Goal: Transaction & Acquisition: Purchase product/service

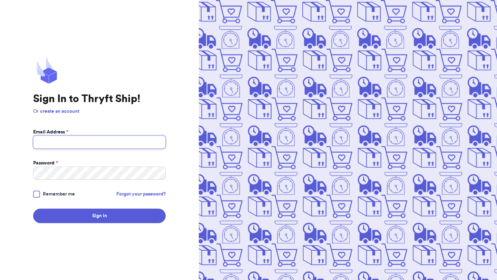
click at [63, 143] on input "Email Address *" at bounding box center [99, 142] width 132 height 13
type input "[EMAIL_ADDRESS][DOMAIN_NAME]"
click at [33, 209] on button "Sign In" at bounding box center [99, 216] width 132 height 14
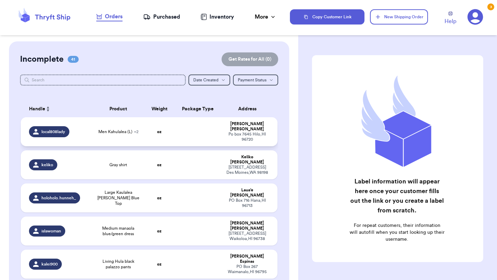
click at [214, 136] on td at bounding box center [198, 131] width 46 height 29
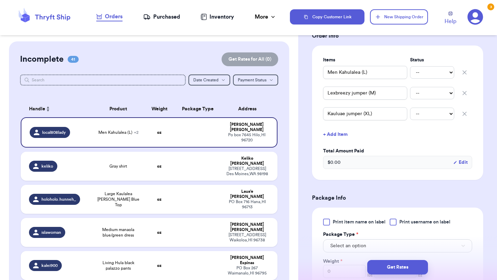
scroll to position [172, 0]
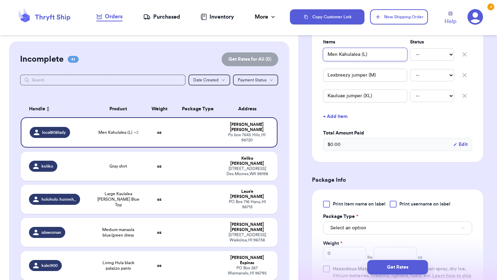
click at [328, 53] on input "Men Kahulalea (L)" at bounding box center [365, 54] width 84 height 13
type input "(Men Kahulalea (L)"
type input "(4Men Kahulalea (L)"
type input "(4)Men Kahulalea (L)"
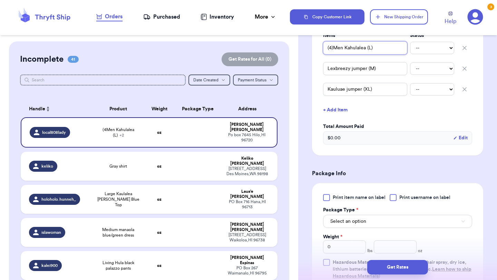
scroll to position [186, 0]
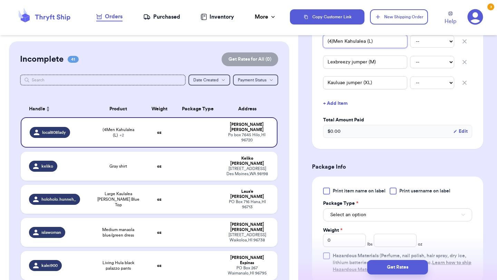
type input "(4)Men Kahulalea (L)"
click at [339, 193] on span "Print item name on label" at bounding box center [358, 191] width 53 height 7
click at [0, 0] on input "Print item name on label" at bounding box center [0, 0] width 0 height 0
click at [338, 212] on span "Select an option" at bounding box center [348, 214] width 36 height 7
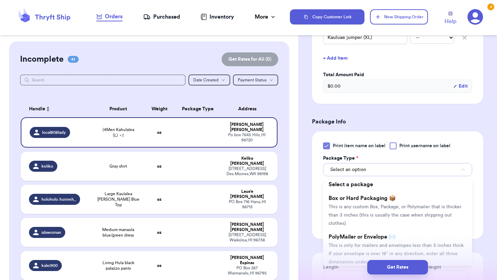
scroll to position [251, 0]
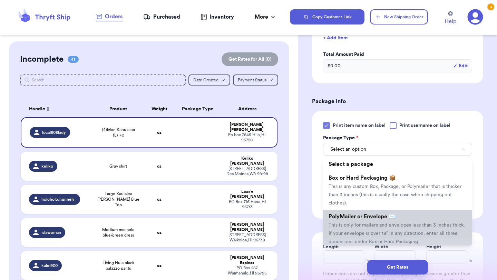
click at [340, 215] on span "PolyMailer or Envelope ✉️" at bounding box center [361, 217] width 67 height 6
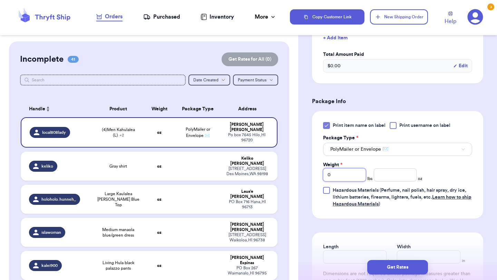
click at [343, 174] on input "0" at bounding box center [344, 174] width 43 height 13
type input "02"
click at [394, 172] on input "number" at bounding box center [395, 174] width 43 height 13
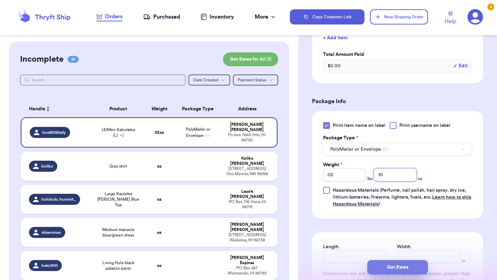
type input "10"
click at [399, 262] on button "Get Rates" at bounding box center [397, 267] width 61 height 14
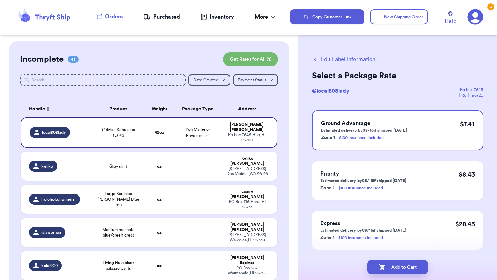
click at [399, 262] on button "Add to Cart" at bounding box center [397, 267] width 61 height 14
checkbox input "true"
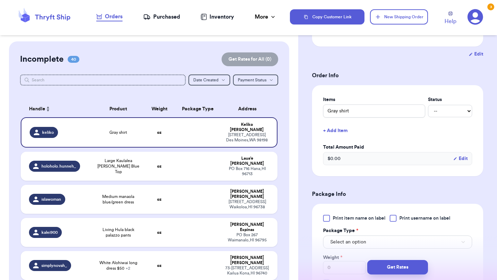
scroll to position [123, 0]
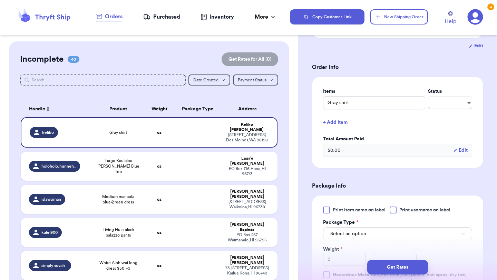
click at [335, 211] on span "Print item name on label" at bounding box center [358, 210] width 53 height 7
click at [0, 0] on input "Print item name on label" at bounding box center [0, 0] width 0 height 0
click at [369, 238] on button "Select an option" at bounding box center [397, 233] width 149 height 13
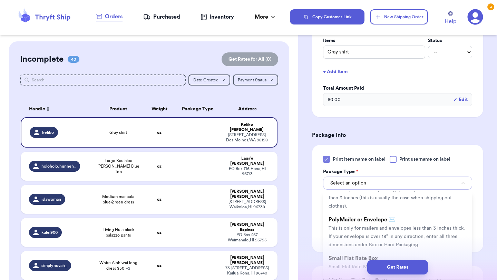
scroll to position [33, 0]
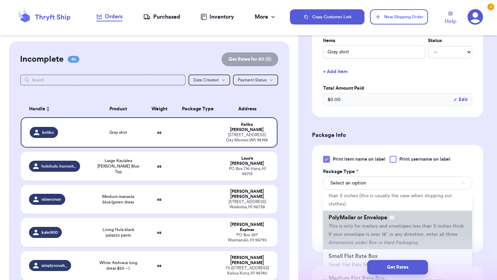
click at [367, 230] on li "PolyMailer or Envelope ✉️ This is only for mailers and envelopes less than 3 in…" at bounding box center [397, 230] width 149 height 39
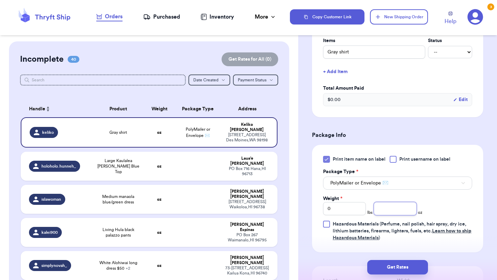
click at [394, 209] on input "number" at bounding box center [395, 208] width 43 height 13
type input "3.7"
click at [400, 261] on button "Get Rates" at bounding box center [397, 267] width 61 height 14
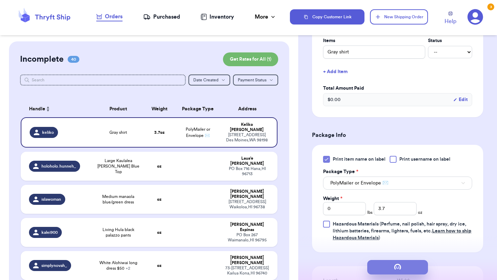
scroll to position [0, 0]
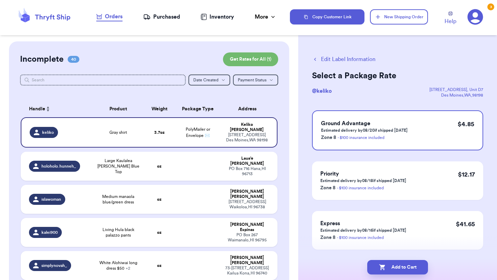
click at [400, 261] on button "Add to Cart" at bounding box center [397, 267] width 61 height 14
checkbox input "true"
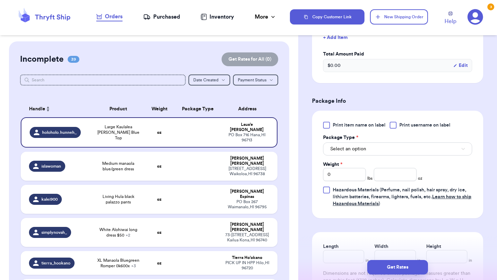
scroll to position [217, 0]
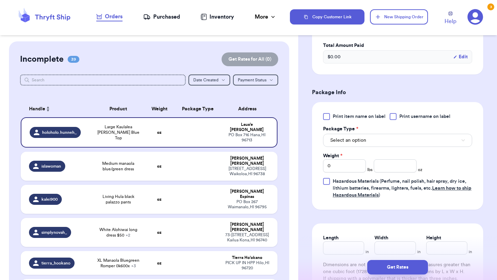
click at [330, 117] on label "Print item name on label" at bounding box center [354, 116] width 62 height 7
click at [0, 0] on input "Print item name on label" at bounding box center [0, 0] width 0 height 0
click at [358, 143] on span "Select an option" at bounding box center [348, 140] width 36 height 7
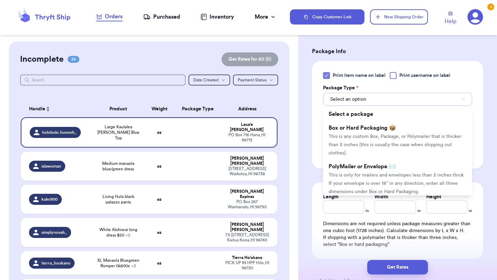
scroll to position [263, 0]
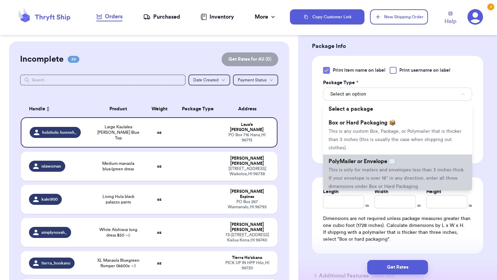
click at [356, 168] on span "This is only for mailers and envelopes less than 3 inches thick. If your envelo…" at bounding box center [396, 178] width 136 height 21
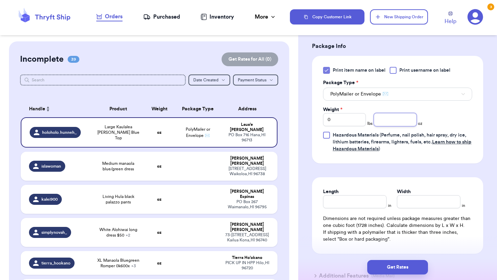
click at [397, 116] on input "number" at bounding box center [395, 119] width 43 height 13
type input "7.6"
click at [377, 272] on button "Get Rates" at bounding box center [397, 267] width 61 height 14
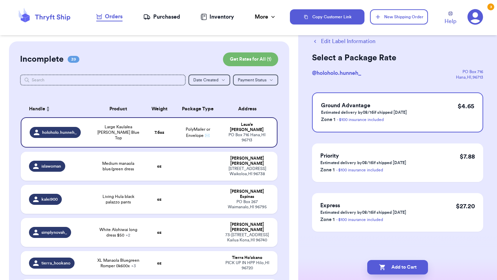
scroll to position [0, 0]
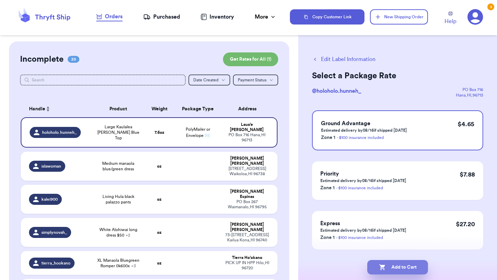
click at [381, 273] on button "Add to Cart" at bounding box center [397, 267] width 61 height 14
checkbox input "true"
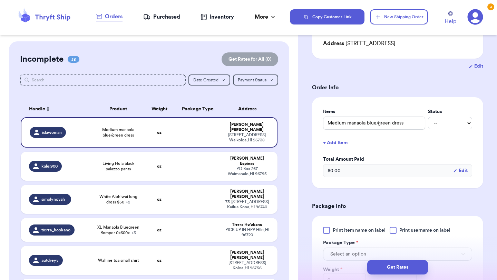
scroll to position [135, 0]
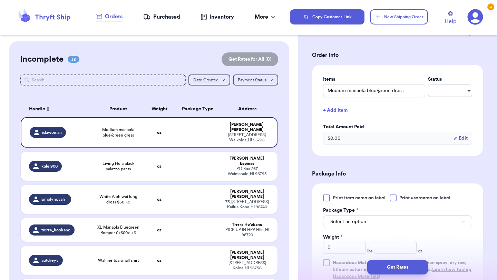
click at [325, 200] on div at bounding box center [326, 198] width 7 height 7
click at [0, 0] on input "Print item name on label" at bounding box center [0, 0] width 0 height 0
click at [336, 220] on span "Select an option" at bounding box center [348, 221] width 36 height 7
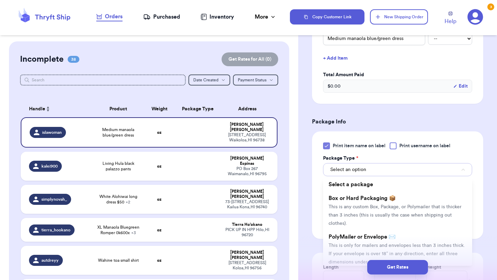
scroll to position [211, 0]
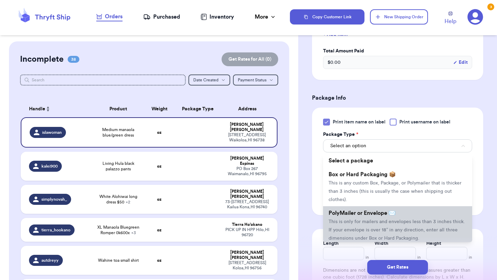
click at [352, 222] on span "This is only for mailers and envelopes less than 3 inches thick. If your envelo…" at bounding box center [396, 229] width 136 height 21
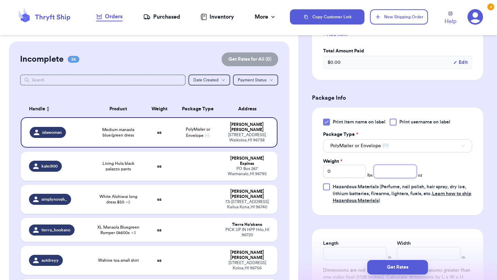
click at [386, 177] on input "number" at bounding box center [395, 171] width 43 height 13
type input "12.8"
click at [395, 267] on button "Get Rates" at bounding box center [397, 267] width 61 height 14
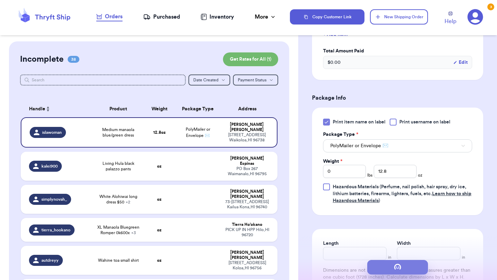
scroll to position [0, 0]
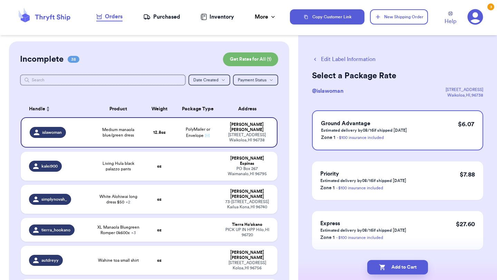
click at [395, 267] on button "Add to Cart" at bounding box center [397, 267] width 61 height 14
checkbox input "true"
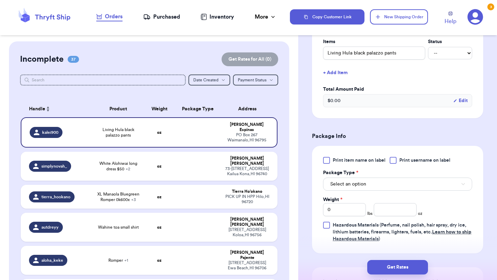
scroll to position [171, 0]
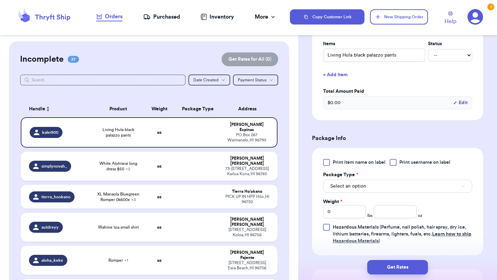
click at [327, 160] on div at bounding box center [326, 162] width 7 height 7
click at [0, 0] on input "Print item name on label" at bounding box center [0, 0] width 0 height 0
click at [337, 181] on button "Select an option" at bounding box center [397, 186] width 149 height 13
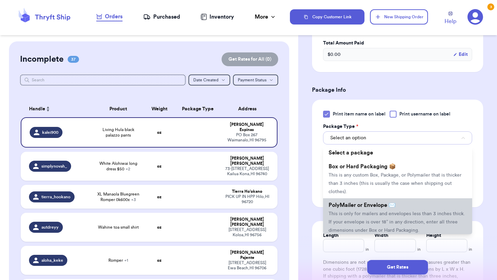
scroll to position [223, 0]
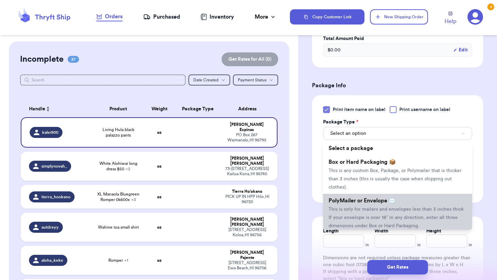
click at [346, 206] on li "PolyMailer or Envelope ✉️ This is only for mailers and envelopes less than 3 in…" at bounding box center [397, 213] width 149 height 39
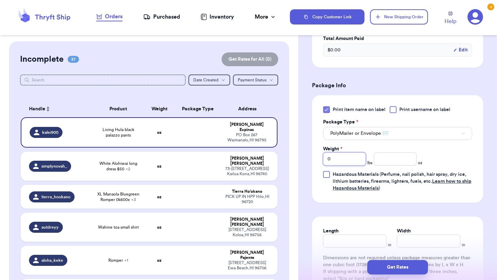
click at [346, 161] on input "0" at bounding box center [344, 158] width 43 height 13
type input "01"
click at [405, 158] on input "number" at bounding box center [395, 158] width 43 height 13
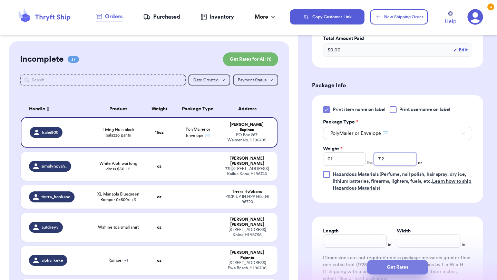
type input "7.2"
click at [394, 270] on button "Get Rates" at bounding box center [397, 267] width 61 height 14
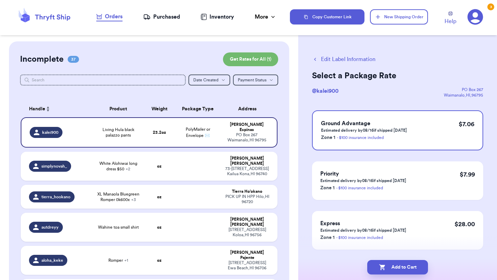
click at [394, 270] on button "Add to Cart" at bounding box center [397, 267] width 61 height 14
checkbox input "true"
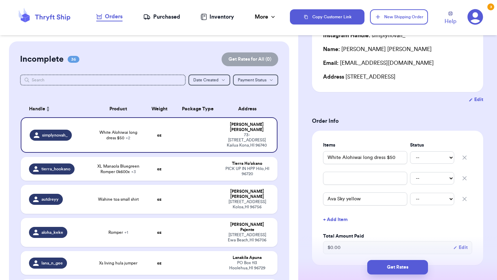
scroll to position [91, 0]
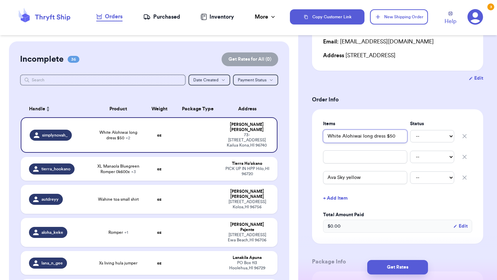
click at [326, 136] on input "White Alohiwai long dress $50" at bounding box center [365, 136] width 84 height 13
click at [462, 155] on icon "button" at bounding box center [464, 156] width 7 height 7
type input "Ava Sky yellow"
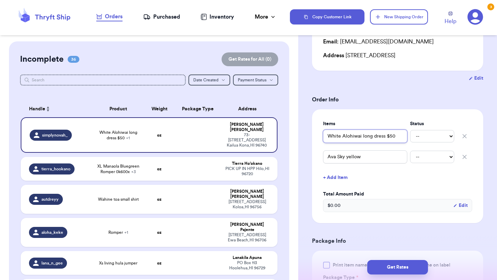
click at [328, 138] on input "White Alohiwai long dress $50" at bounding box center [365, 136] width 84 height 13
type input "(White Alohiwai long dress $50"
type input "(2White Alohiwai long dress $50"
type input "(2)White Alohiwai long dress $50"
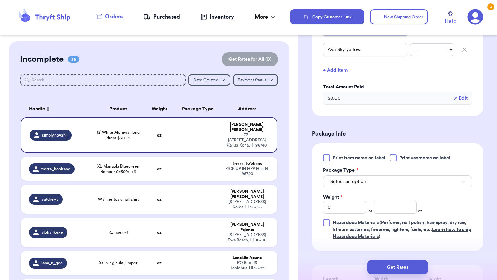
scroll to position [236, 0]
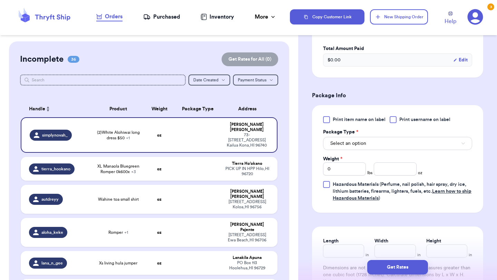
type input "(2)White Alohiwai long dress $50"
click at [339, 121] on span "Print item name on label" at bounding box center [358, 119] width 53 height 7
click at [0, 0] on input "Print item name on label" at bounding box center [0, 0] width 0 height 0
click at [342, 147] on button "Select an option" at bounding box center [397, 143] width 149 height 13
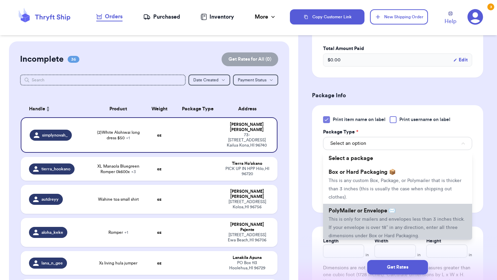
click at [336, 220] on span "This is only for mailers and envelopes less than 3 inches thick. If your envelo…" at bounding box center [396, 227] width 136 height 21
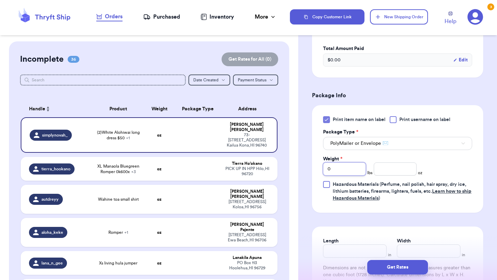
click at [348, 169] on input "0" at bounding box center [344, 168] width 43 height 13
type input "01"
click at [385, 170] on input "number" at bounding box center [395, 168] width 43 height 13
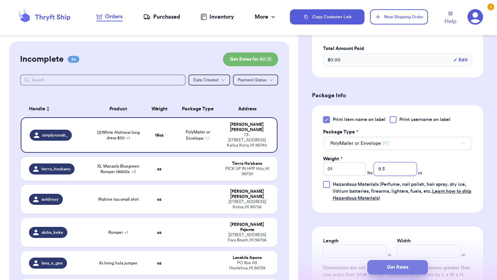
type input "9.3"
click at [397, 264] on button "Get Rates" at bounding box center [397, 267] width 61 height 14
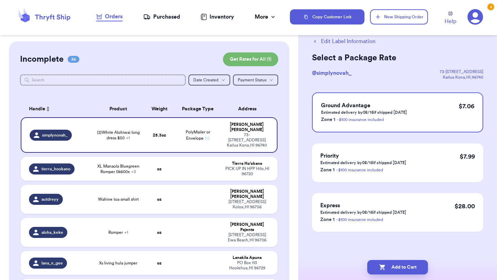
scroll to position [0, 0]
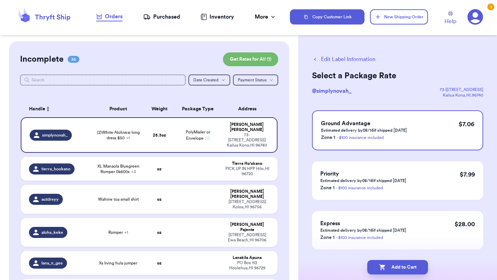
click at [397, 264] on button "Add to Cart" at bounding box center [397, 267] width 61 height 14
checkbox input "true"
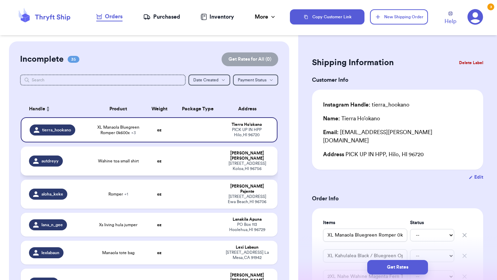
click at [202, 167] on td at bounding box center [198, 161] width 46 height 29
type input "Wahine toa small shirt"
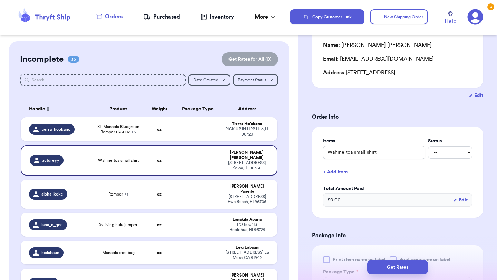
scroll to position [100, 0]
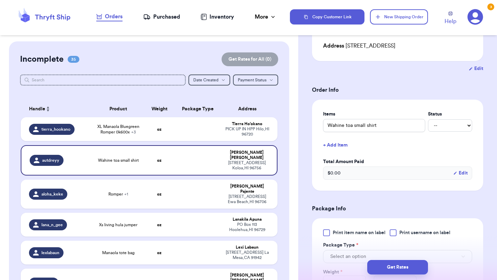
click at [324, 236] on div at bounding box center [326, 232] width 7 height 7
click at [0, 0] on input "Print item name on label" at bounding box center [0, 0] width 0 height 0
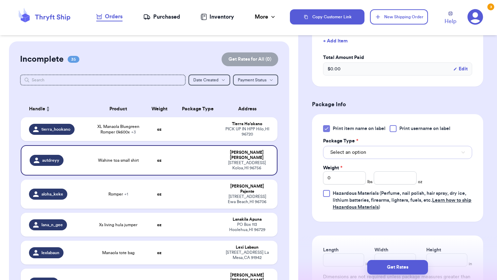
click at [369, 147] on button "Select an option" at bounding box center [397, 152] width 149 height 13
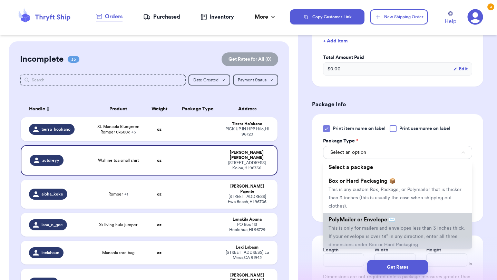
click at [351, 226] on span "This is only for mailers and envelopes less than 3 inches thick. If your envelo…" at bounding box center [396, 236] width 136 height 21
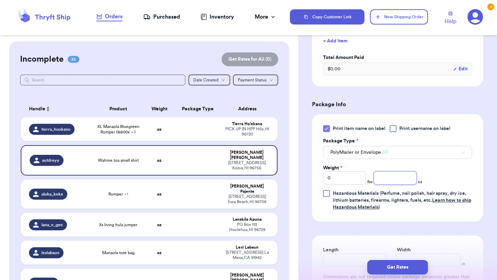
click at [393, 175] on input "number" at bounding box center [395, 177] width 43 height 13
type input "6.4"
click at [396, 267] on button "Get Rates" at bounding box center [397, 267] width 61 height 14
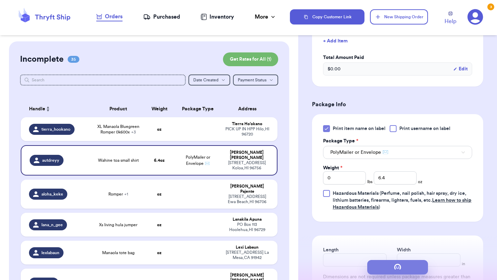
scroll to position [0, 0]
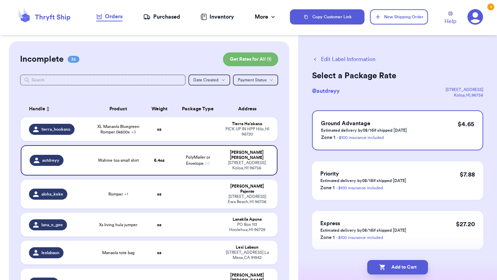
click at [396, 267] on button "Add to Cart" at bounding box center [397, 267] width 61 height 14
checkbox input "true"
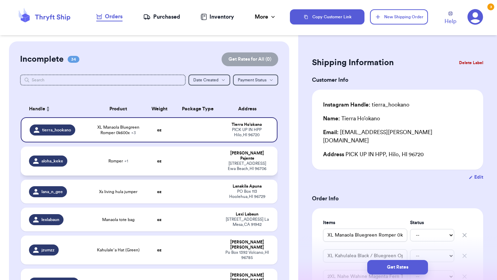
click at [210, 162] on td at bounding box center [198, 161] width 46 height 29
type input "Romper"
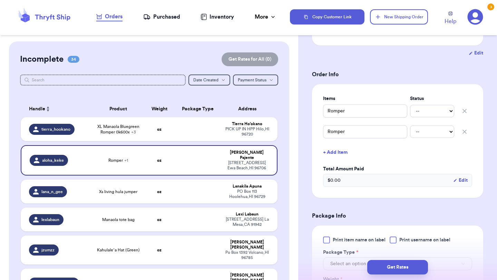
scroll to position [137, 0]
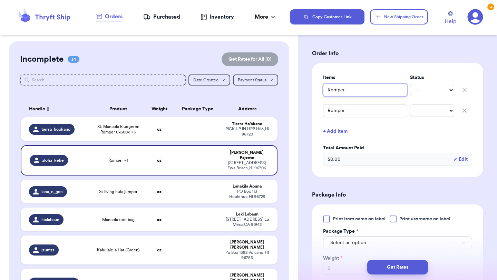
click at [325, 89] on input "Romper" at bounding box center [365, 89] width 84 height 13
type input "(Romper"
type input "(2Romper"
type input "(2)Romper"
type input "(2) Romper"
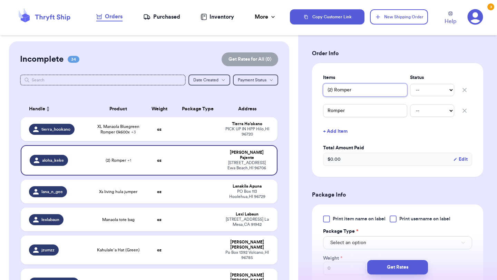
type input "(2) bRomper"
type input "(2) blRomper"
type input "(2) blaRomper"
type input "(2) blacRomper"
type input "(2) blackRomper"
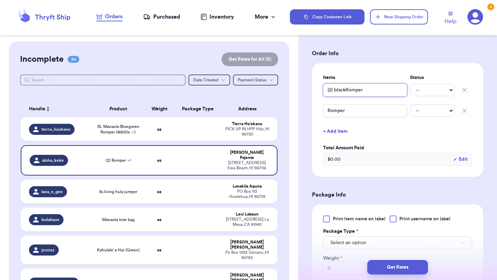
type input "(2) black Romper"
type input "(2) black &Romper"
type input "(2) black & Romper"
type input "(2) [PERSON_NAME] & yRomper"
type input "(2) black & yeRomper"
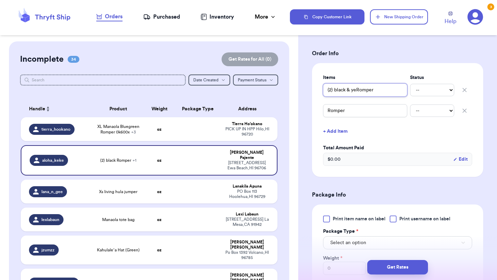
type input "(2) black & yelRomper"
type input "(2) black & yeloRomper"
type input "(2) black & yelRomper"
type input "(2) black & yellRomper"
type input "(2) black & yelloRomper"
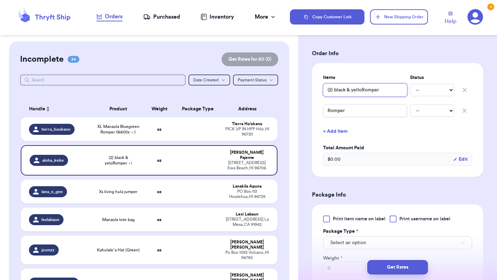
type input "(2) black & yellowRomper"
type input "(2) black & yellow Romper"
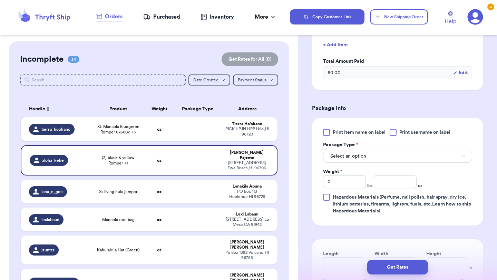
type input "(2) black & yellow Romper"
click at [373, 158] on button "Select an option" at bounding box center [397, 156] width 149 height 13
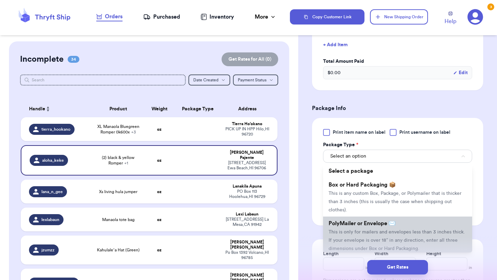
click at [341, 226] on span "PolyMailer or Envelope ✉️" at bounding box center [361, 224] width 67 height 6
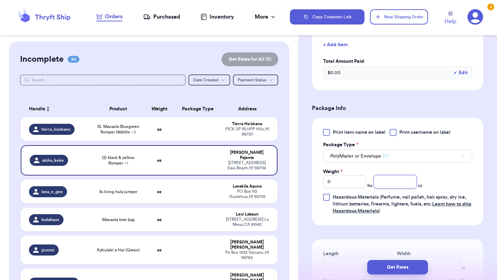
click at [380, 186] on input "number" at bounding box center [395, 181] width 43 height 13
click at [341, 132] on span "Print item name on label" at bounding box center [358, 132] width 53 height 7
click at [0, 0] on input "Print item name on label" at bounding box center [0, 0] width 0 height 0
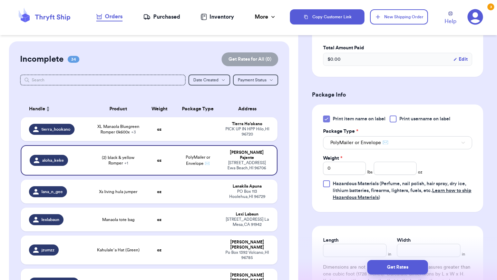
scroll to position [251, 0]
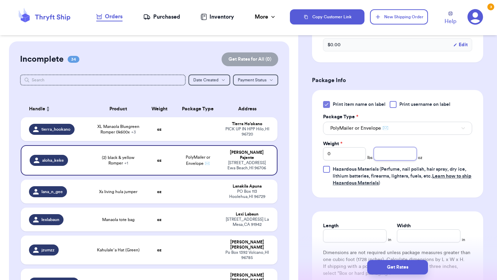
click at [405, 156] on input "number" at bounding box center [395, 153] width 43 height 13
type input "15.6"
click at [394, 268] on button "Get Rates" at bounding box center [397, 267] width 61 height 14
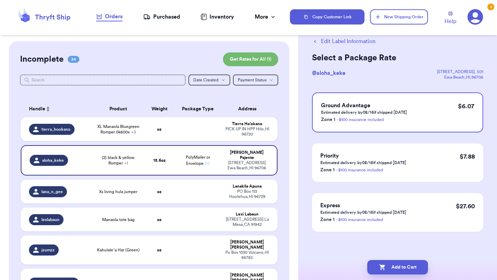
scroll to position [0, 0]
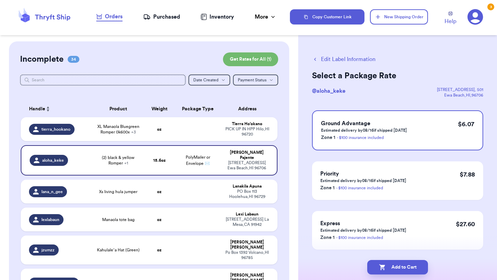
click at [394, 268] on button "Add to Cart" at bounding box center [397, 267] width 61 height 14
checkbox input "true"
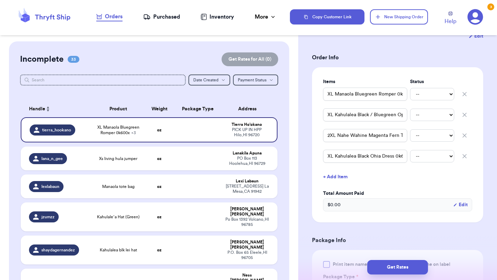
scroll to position [162, 0]
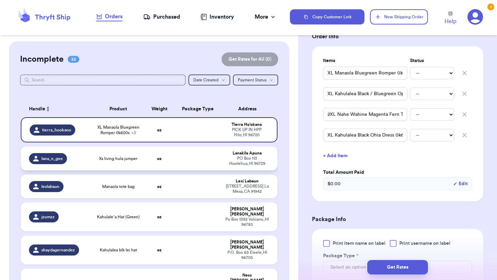
click at [250, 156] on div "[STREET_ADDRESS]" at bounding box center [247, 161] width 44 height 10
type input "Xs living hula jumper"
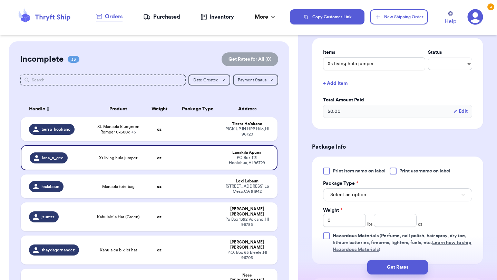
click at [323, 170] on div at bounding box center [326, 171] width 7 height 7
click at [0, 0] on input "Print item name on label" at bounding box center [0, 0] width 0 height 0
click at [339, 191] on button "Select an option" at bounding box center [397, 194] width 149 height 13
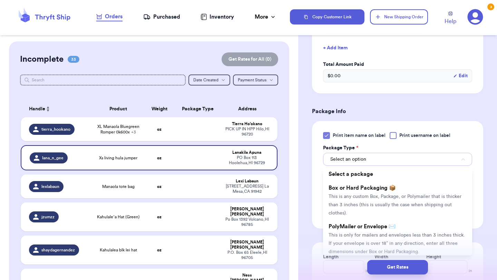
scroll to position [213, 0]
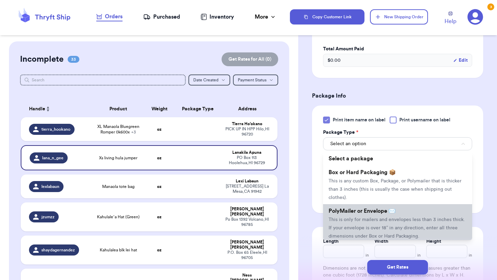
click at [339, 218] on span "This is only for mailers and envelopes less than 3 inches thick. If your envelo…" at bounding box center [396, 227] width 136 height 21
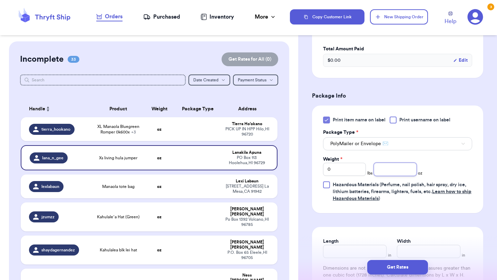
click at [391, 173] on input "number" at bounding box center [395, 169] width 43 height 13
type input "9.8"
click at [382, 272] on button "Get Rates" at bounding box center [397, 267] width 61 height 14
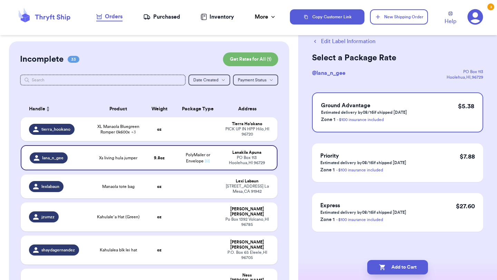
scroll to position [0, 0]
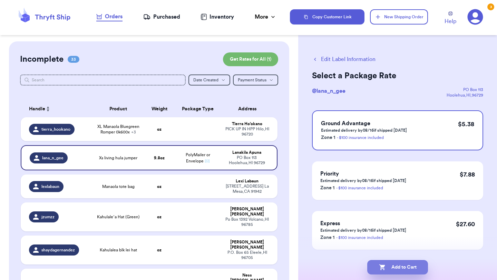
click at [402, 267] on button "Add to Cart" at bounding box center [397, 267] width 61 height 14
checkbox input "true"
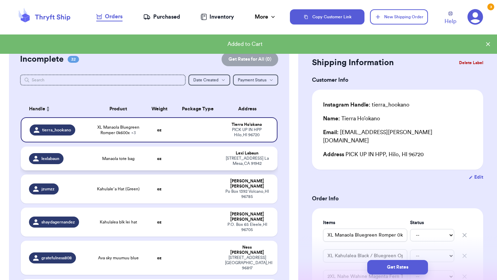
click at [180, 161] on td at bounding box center [198, 159] width 46 height 24
type input "Manaola tote bag"
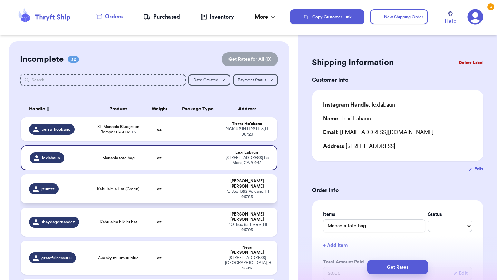
click at [173, 181] on td "oz" at bounding box center [159, 189] width 31 height 29
type input "Kahulaleʻa Hat (Green)"
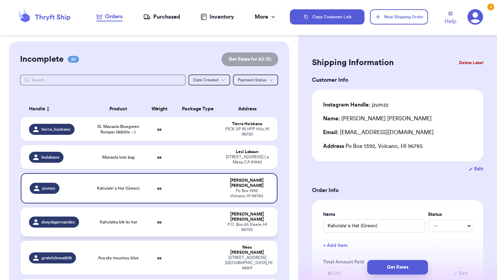
click at [172, 212] on td "oz" at bounding box center [159, 222] width 31 height 29
type input "Kahulalea blk lei hat"
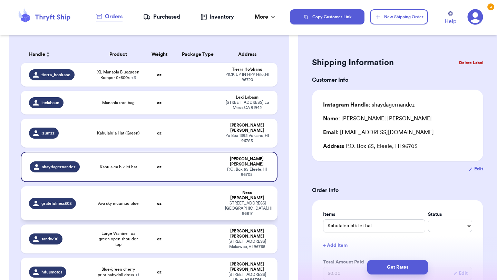
click at [179, 186] on td at bounding box center [198, 203] width 46 height 34
type input "Ava sky muumuu blue"
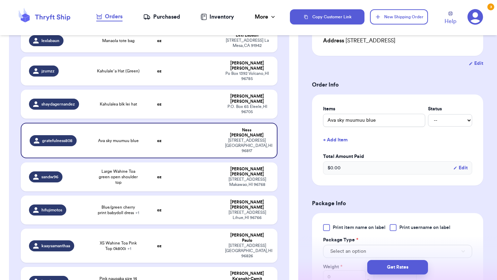
scroll to position [111, 0]
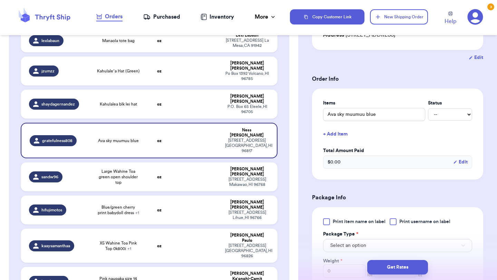
click at [334, 225] on span "Print item name on label" at bounding box center [358, 221] width 53 height 7
click at [0, 0] on input "Print item name on label" at bounding box center [0, 0] width 0 height 0
click at [336, 246] on span "Select an option" at bounding box center [348, 245] width 36 height 7
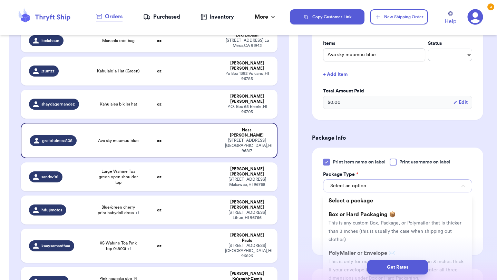
scroll to position [183, 0]
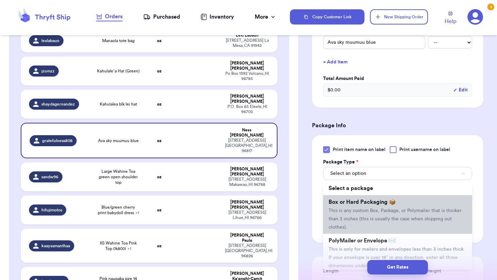
click at [351, 231] on li "Box or Hard Packaging 📦 This is any custom Box, Package, or Polymailer that is …" at bounding box center [397, 214] width 149 height 39
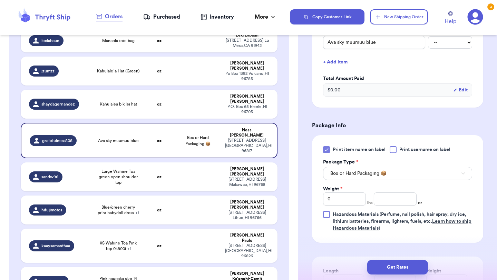
click at [359, 181] on div "Print item name on label Print username on label Package Type * Box or Hard Pac…" at bounding box center [397, 189] width 149 height 86
click at [359, 174] on span "Box or Hard Packaging 📦" at bounding box center [358, 173] width 56 height 7
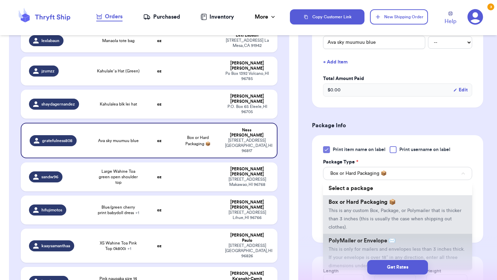
click at [349, 252] on span "This is only for mailers and envelopes less than 3 inches thick. If your envelo…" at bounding box center [396, 257] width 136 height 21
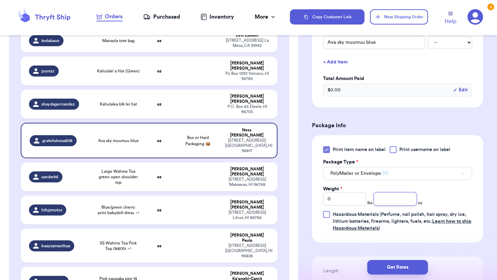
click at [393, 202] on input "number" at bounding box center [395, 198] width 43 height 13
type input "13.5"
click at [404, 264] on button "Get Rates" at bounding box center [397, 267] width 61 height 14
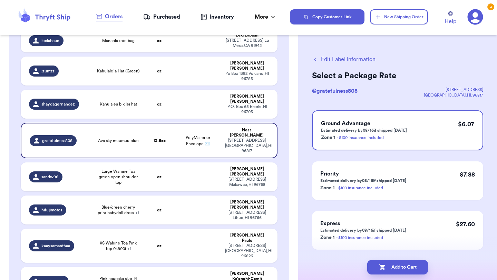
click at [404, 264] on button "Add to Cart" at bounding box center [397, 267] width 61 height 14
checkbox input "true"
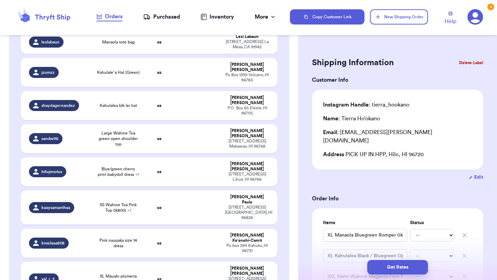
click at [144, 125] on td "oz" at bounding box center [159, 138] width 31 height 29
type input "Large Wahine Toa green open shoulder top"
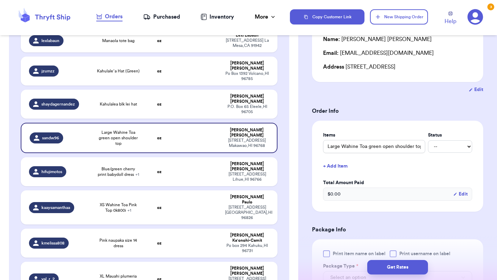
scroll to position [97, 0]
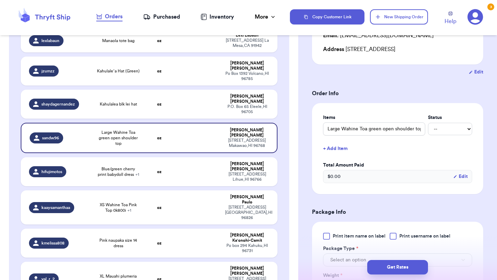
click at [335, 234] on span "Print item name on label" at bounding box center [358, 236] width 53 height 7
click at [0, 0] on input "Print item name on label" at bounding box center [0, 0] width 0 height 0
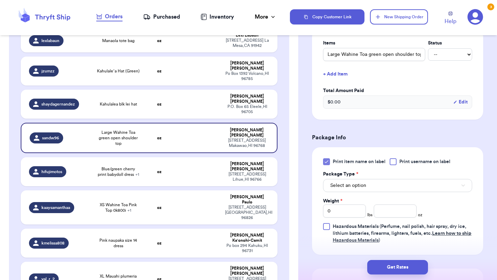
scroll to position [186, 0]
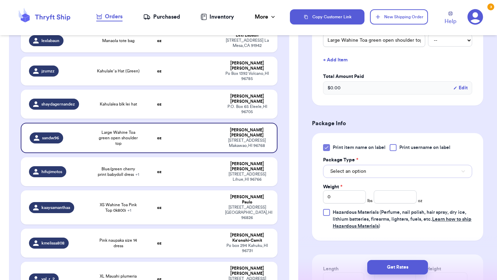
click at [349, 171] on span "Select an option" at bounding box center [348, 171] width 36 height 7
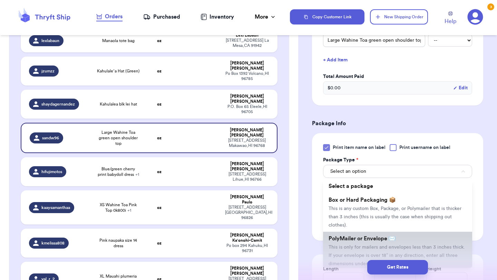
click at [340, 243] on li "PolyMailer or Envelope ✉️ This is only for mailers and envelopes less than 3 in…" at bounding box center [397, 251] width 149 height 39
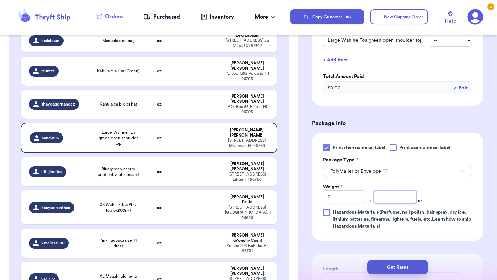
click at [397, 195] on input "number" at bounding box center [395, 196] width 43 height 13
type input "7.6"
click at [396, 272] on button "Get Rates" at bounding box center [397, 267] width 61 height 14
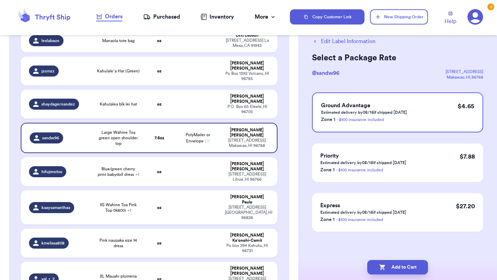
scroll to position [0, 0]
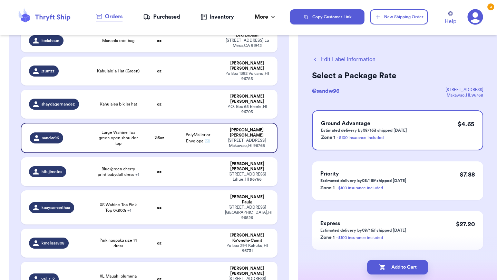
click at [396, 272] on button "Add to Cart" at bounding box center [397, 267] width 61 height 14
checkbox input "true"
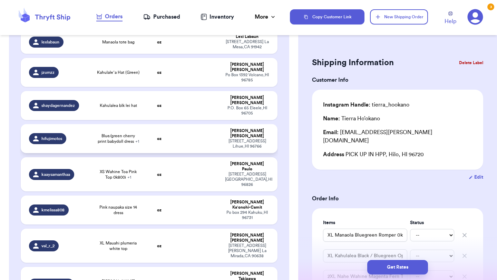
click at [196, 124] on td at bounding box center [198, 138] width 46 height 29
type input "Blue/green cherry print babydoll dress"
type input "Alohiwai pareo"
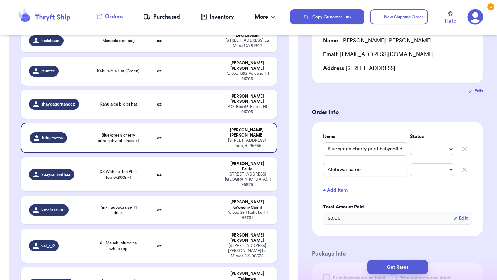
scroll to position [85, 0]
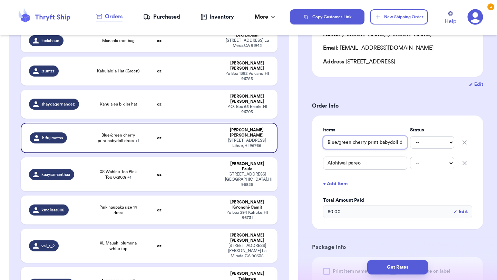
click at [327, 142] on input "Blue/green cherry print babydoll dress" at bounding box center [365, 142] width 84 height 13
type input "(Blue/green cherry print babydoll dress"
type input "(3Blue/green cherry print babydoll dress"
type input "(Blue/green cherry print babydoll dress"
type input "(2Blue/green cherry print babydoll dress"
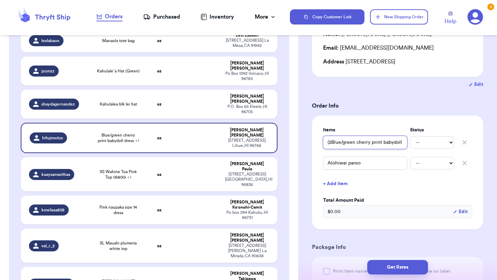
type input "(2)Blue/green cherry print babydoll dress"
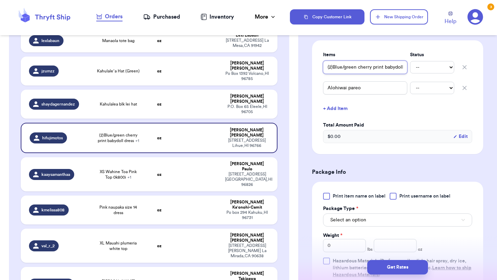
type input "(2)Blue/green cherry print babydoll dress"
click at [342, 197] on span "Print item name on label" at bounding box center [358, 196] width 53 height 7
click at [0, 0] on input "Print item name on label" at bounding box center [0, 0] width 0 height 0
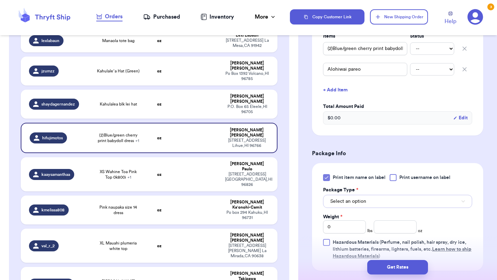
click at [342, 197] on button "Select an option" at bounding box center [397, 201] width 149 height 13
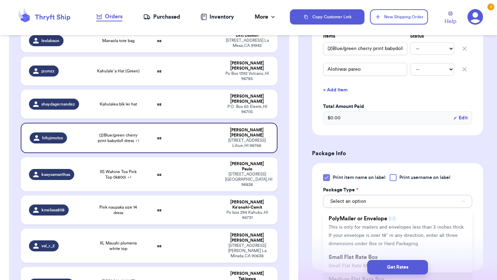
scroll to position [47, 0]
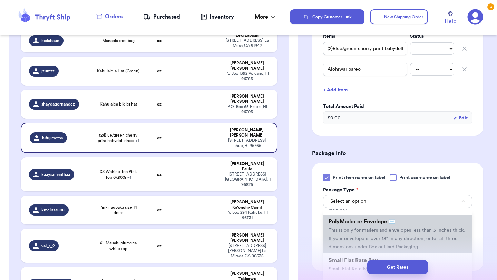
click at [348, 231] on span "This is only for mailers and envelopes less than 3 inches thick. If your envelo…" at bounding box center [396, 238] width 136 height 21
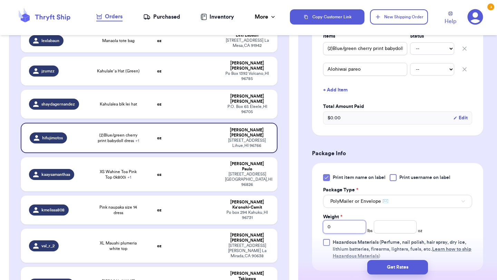
click at [345, 225] on input "0" at bounding box center [344, 226] width 43 height 13
type input "01"
click at [402, 224] on input "number" at bounding box center [395, 226] width 43 height 13
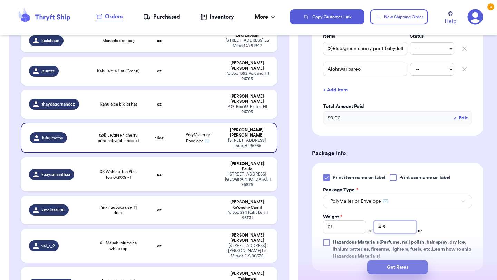
type input "4.6"
click at [404, 269] on button "Get Rates" at bounding box center [397, 267] width 61 height 14
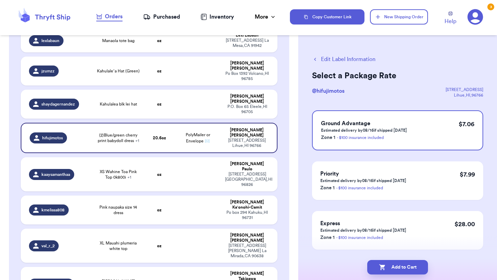
click at [404, 269] on button "Add to Cart" at bounding box center [397, 267] width 61 height 14
checkbox input "true"
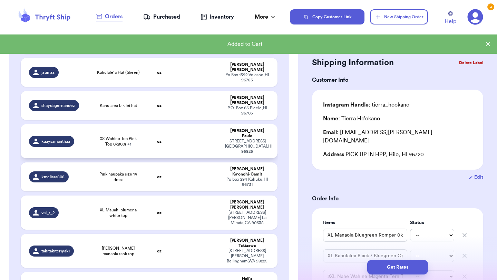
click at [182, 130] on td at bounding box center [198, 141] width 46 height 34
type input "XS Wahine Toa Pink Top 0k800i"
type input "XS Hina [US_STATE] Blue Fern Off Shoulder Top"
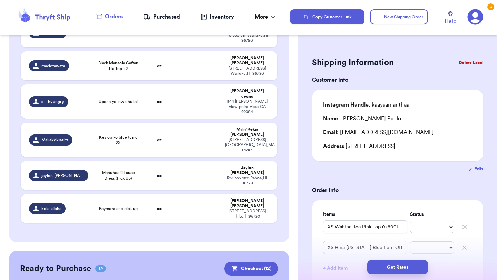
scroll to position [867, 0]
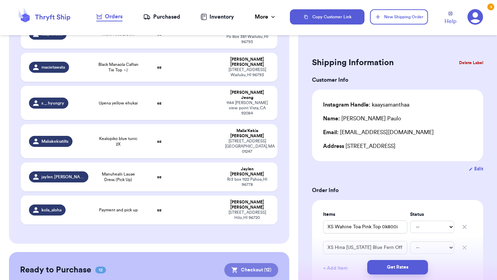
click at [249, 263] on button "Checkout ( 12 )" at bounding box center [251, 270] width 54 height 14
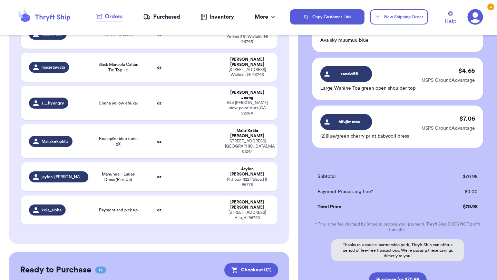
scroll to position [541, 0]
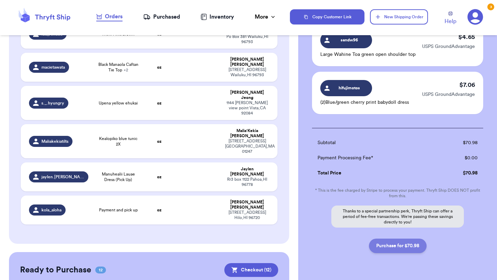
click at [413, 247] on button "Purchase for $70.98" at bounding box center [398, 246] width 58 height 14
checkbox input "false"
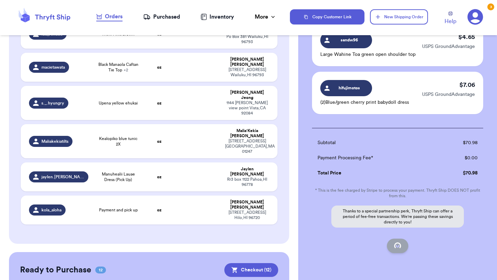
checkbox input "false"
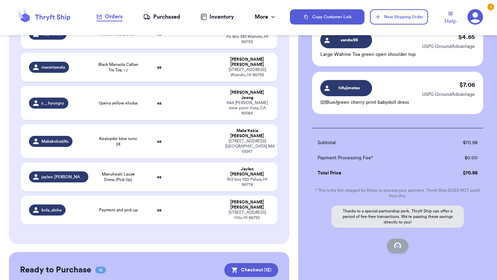
checkbox input "false"
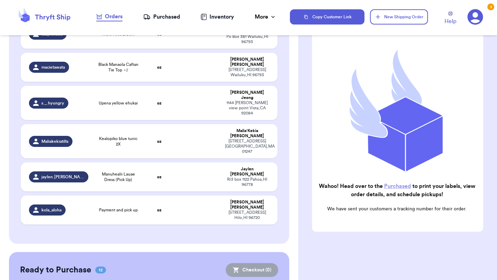
scroll to position [57, 0]
checkbox input "true"
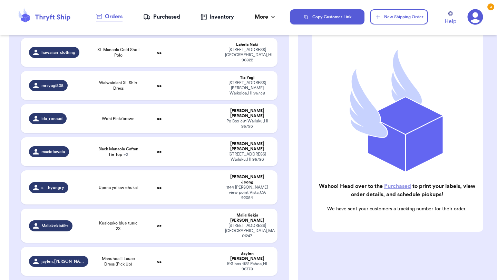
scroll to position [780, 0]
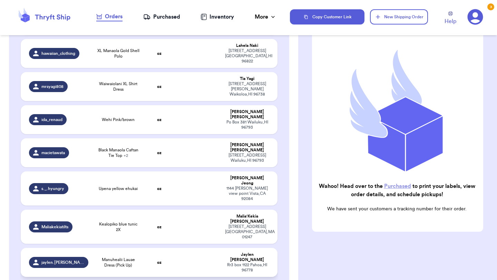
click at [190, 248] on td at bounding box center [198, 262] width 46 height 29
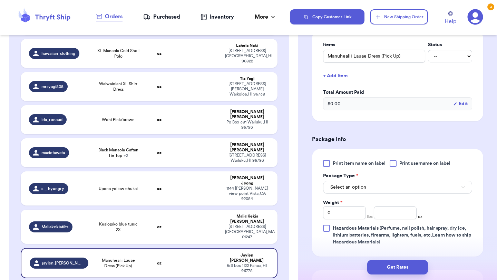
scroll to position [0, 0]
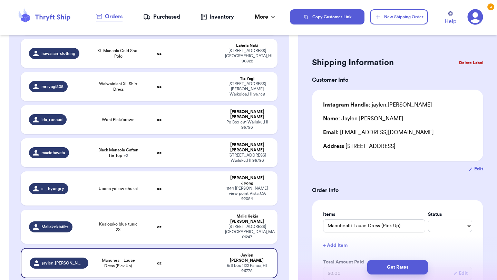
click at [466, 61] on button "Delete Label" at bounding box center [471, 62] width 30 height 15
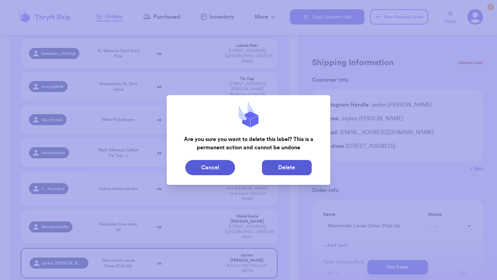
click at [281, 168] on button "Delete" at bounding box center [287, 167] width 50 height 15
type input "XL Manaola Bluegreen Romper 0k600x"
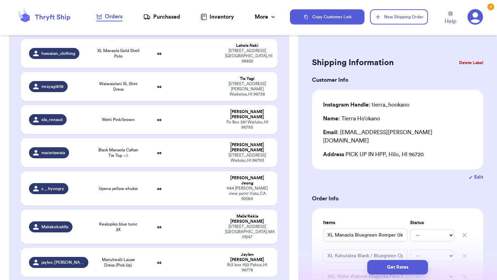
scroll to position [768, 0]
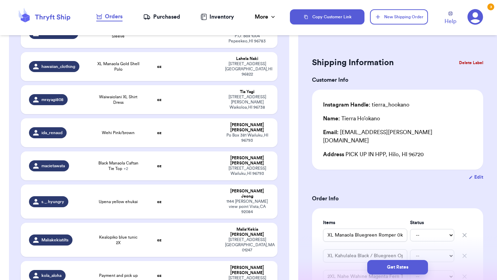
click at [231, 276] on div "[STREET_ADDRESS]" at bounding box center [247, 281] width 44 height 10
type input "Payment and pick up"
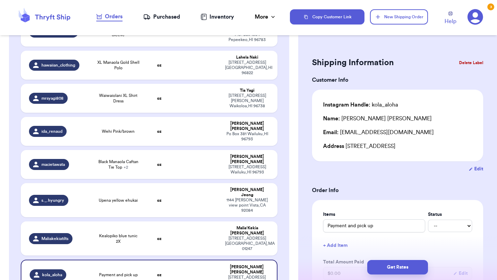
click at [465, 60] on button "Delete Label" at bounding box center [471, 62] width 30 height 15
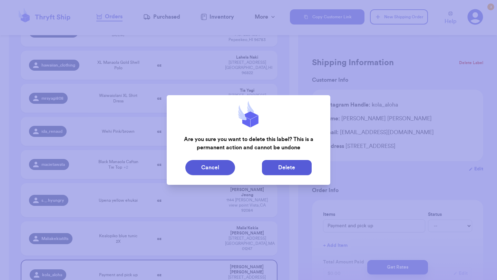
click at [303, 164] on button "Delete" at bounding box center [287, 167] width 50 height 15
type input "XL Manaola Bluegreen Romper 0k600x"
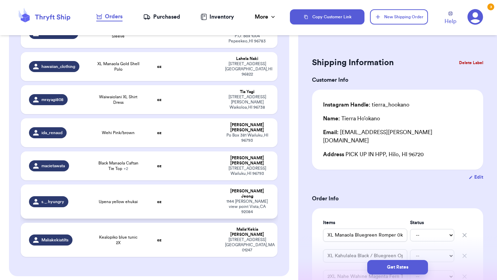
scroll to position [740, 0]
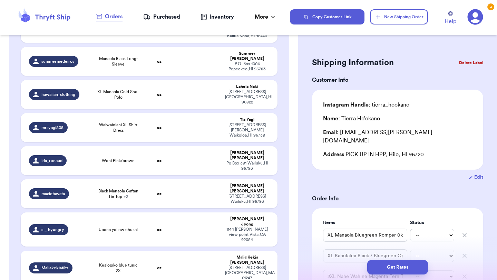
click at [225, 265] on div "[STREET_ADDRESS]" at bounding box center [247, 273] width 44 height 16
type input "Kealopiko blue tunic 2X"
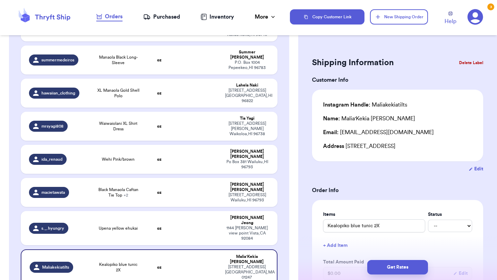
click at [472, 62] on button "Delete Label" at bounding box center [471, 62] width 30 height 15
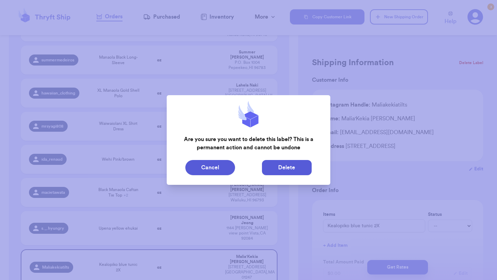
click at [291, 166] on button "Delete" at bounding box center [287, 167] width 50 height 15
type input "XL Manaola Bluegreen Romper 0k600x"
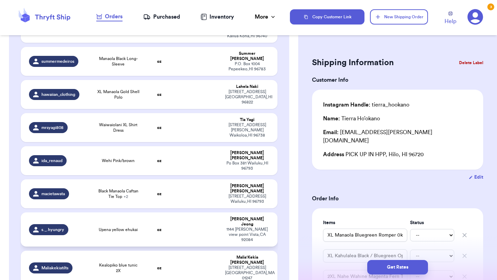
scroll to position [712, 0]
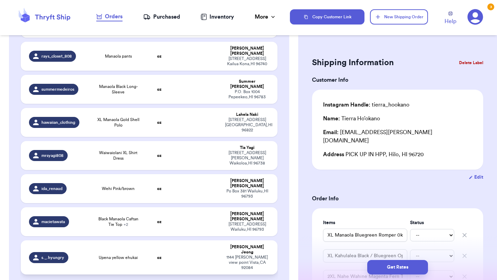
click at [152, 240] on td "oz" at bounding box center [159, 257] width 31 height 34
type input "Upena yellow ehukai"
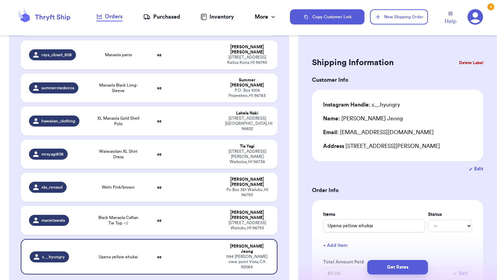
click at [466, 61] on button "Delete Label" at bounding box center [471, 62] width 30 height 15
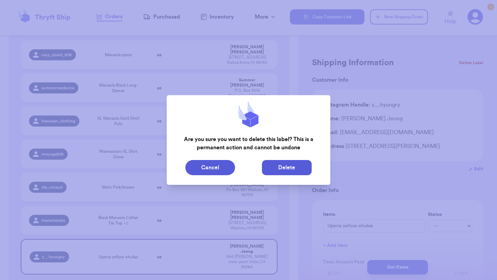
click at [276, 167] on button "Delete" at bounding box center [287, 167] width 50 height 15
type input "XL Manaola Bluegreen Romper 0k600x"
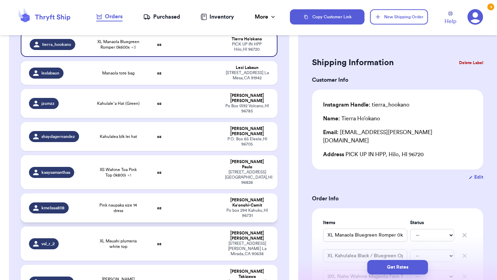
scroll to position [85, 0]
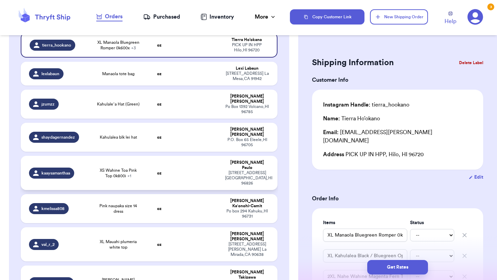
click at [179, 172] on td at bounding box center [198, 173] width 46 height 34
type input "XS Wahine Toa Pink Top 0k800i"
type input "XS Hina [US_STATE] Blue Fern Off Shoulder Top"
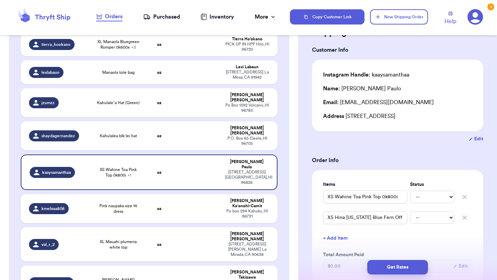
scroll to position [74, 0]
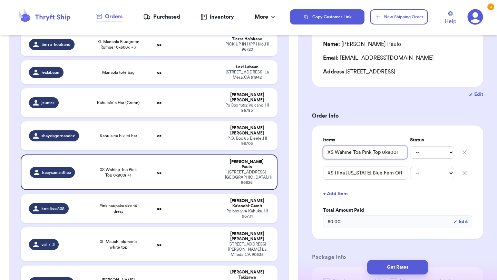
click at [326, 154] on input "XS Wahine Toa Pink Top 0k800i" at bounding box center [365, 152] width 84 height 13
type input "(XS Wahine Toa Pink Top 0k800i"
type input "(2XS Wahine Toa Pink Top 0k800i"
type input "(2)XS Wahine Toa Pink Top 0k800i"
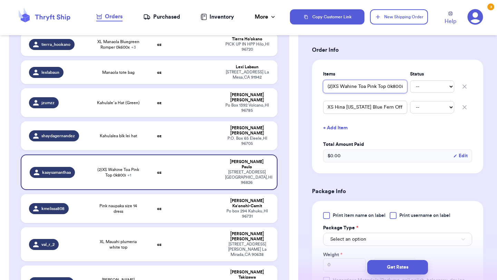
scroll to position [161, 0]
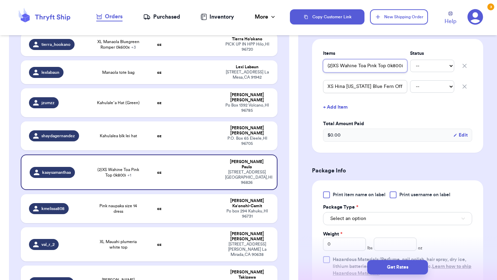
type input "(2)XS Wahine Toa Pink Top 0k800i"
click at [349, 193] on span "Print item name on label" at bounding box center [358, 194] width 53 height 7
click at [0, 0] on input "Print item name on label" at bounding box center [0, 0] width 0 height 0
click at [342, 212] on button "Select an option" at bounding box center [397, 218] width 149 height 13
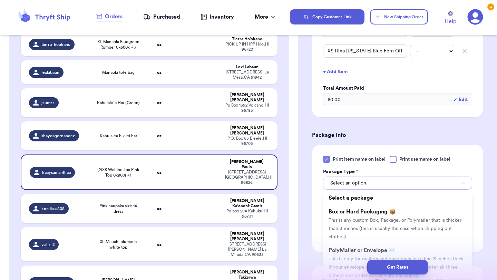
scroll to position [235, 0]
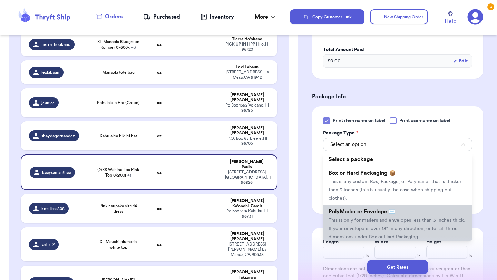
click at [354, 211] on span "PolyMailer or Envelope ✉️" at bounding box center [361, 212] width 67 height 6
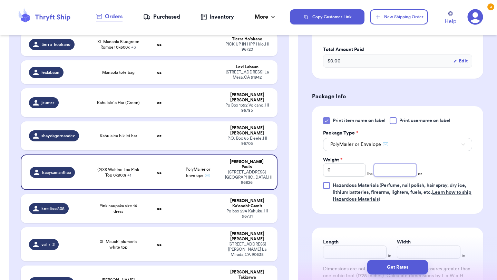
click at [404, 166] on input "number" at bounding box center [395, 169] width 43 height 13
type input "9.9"
click at [393, 265] on button "Get Rates" at bounding box center [397, 267] width 61 height 14
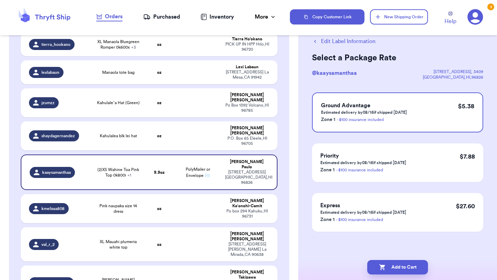
scroll to position [0, 0]
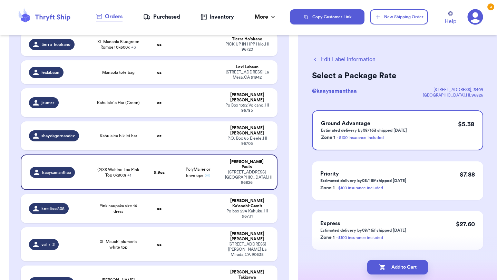
click at [393, 264] on button "Add to Cart" at bounding box center [397, 267] width 61 height 14
checkbox input "true"
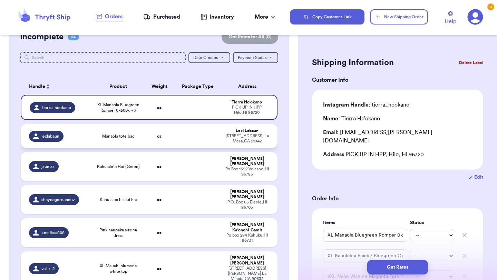
scroll to position [16, 0]
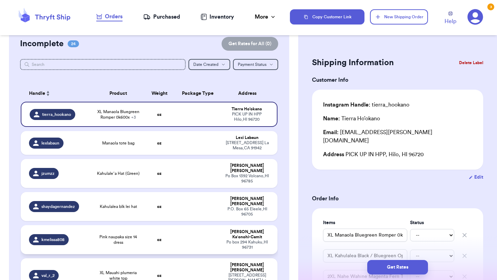
click at [133, 234] on span "Pink naupaka size 14 dress" at bounding box center [118, 239] width 43 height 11
type input "Pink naupaka size 14 dress"
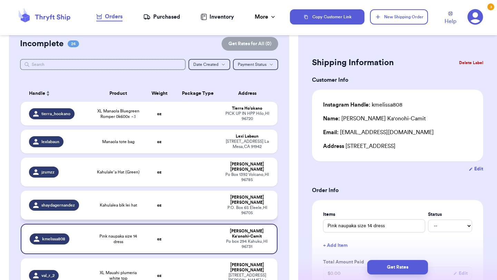
click at [180, 192] on td at bounding box center [198, 205] width 46 height 29
type input "Kahulalea blk lei hat"
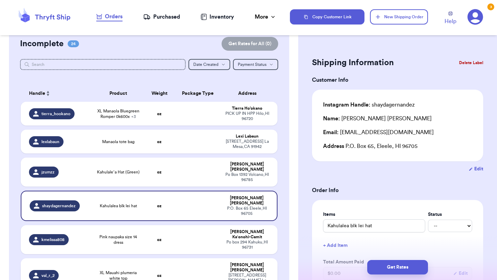
click at [176, 259] on td at bounding box center [198, 275] width 46 height 34
type input "XL Mauahi plumeria white top"
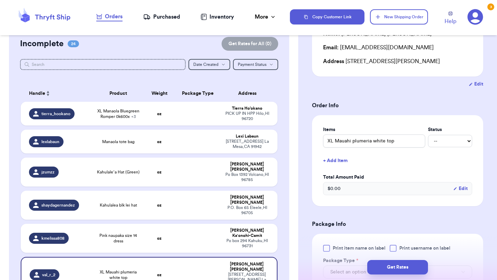
scroll to position [119, 0]
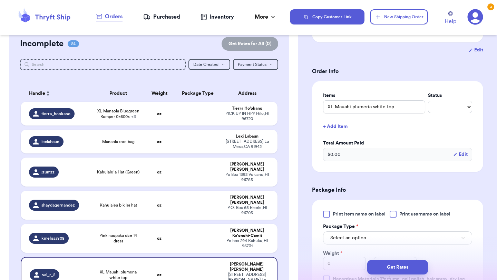
click at [346, 213] on span "Print item name on label" at bounding box center [358, 214] width 53 height 7
click at [0, 0] on input "Print item name on label" at bounding box center [0, 0] width 0 height 0
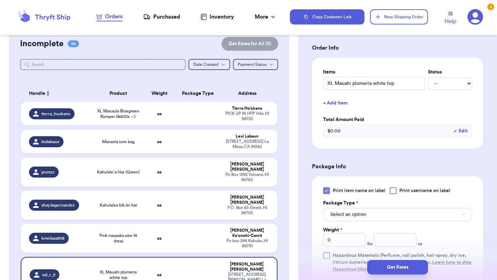
scroll to position [149, 0]
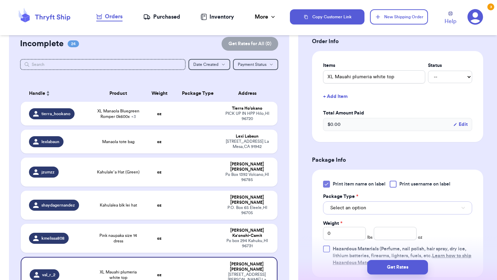
click at [346, 213] on button "Select an option" at bounding box center [397, 207] width 149 height 13
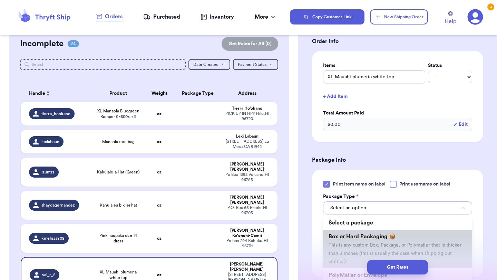
scroll to position [39, 0]
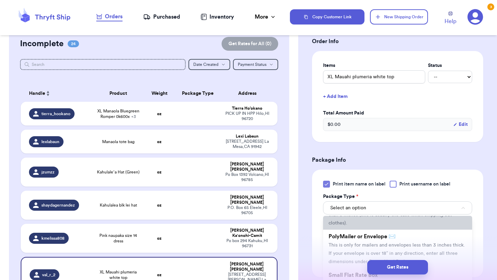
click at [344, 241] on li "PolyMailer or Envelope ✉️ This is only for mailers and envelopes less than 3 in…" at bounding box center [397, 249] width 149 height 39
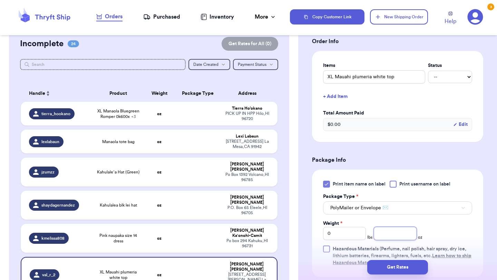
click at [379, 237] on input "number" at bounding box center [395, 233] width 43 height 13
type input "10.5"
click at [382, 266] on button "Get Rates" at bounding box center [397, 267] width 61 height 14
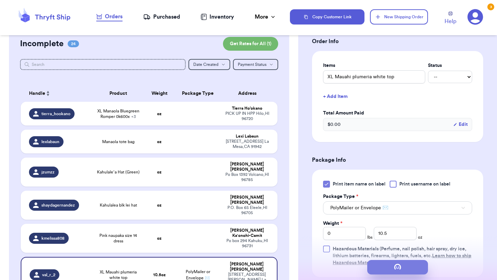
scroll to position [0, 0]
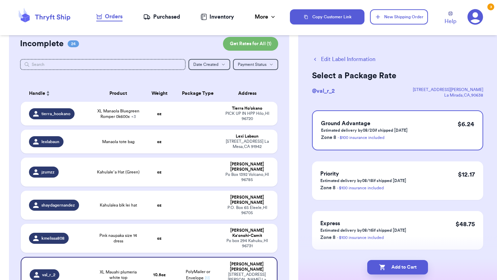
click at [382, 266] on icon "button" at bounding box center [382, 268] width 6 height 6
checkbox input "true"
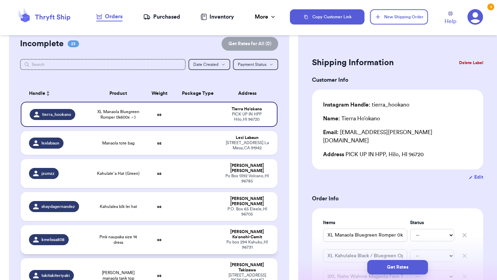
click at [192, 236] on td at bounding box center [198, 239] width 46 height 29
type input "Pink naupaka size 14 dress"
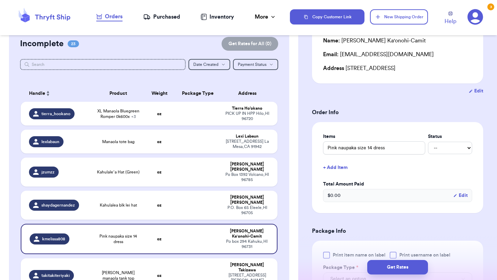
scroll to position [92, 0]
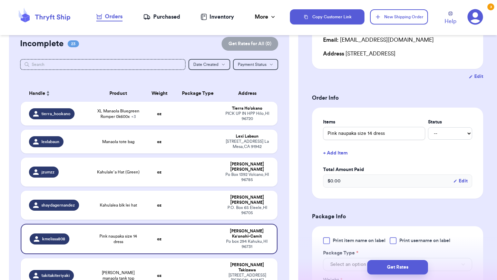
click at [357, 242] on span "Print item name on label" at bounding box center [358, 240] width 53 height 7
click at [0, 0] on input "Print item name on label" at bounding box center [0, 0] width 0 height 0
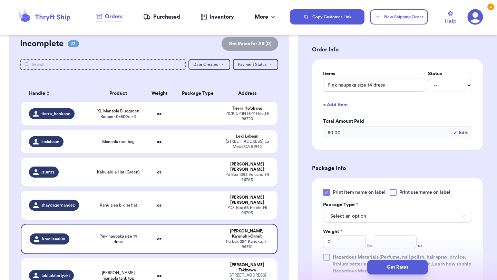
scroll to position [157, 0]
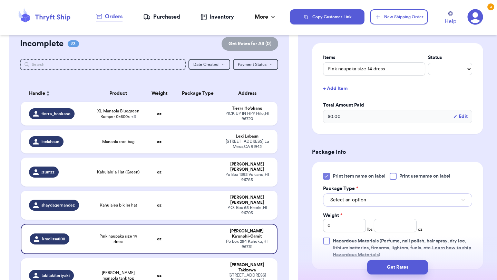
click at [358, 198] on span "Select an option" at bounding box center [348, 200] width 36 height 7
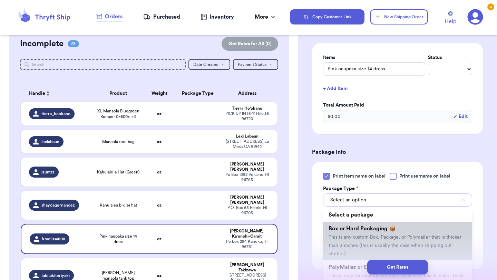
scroll to position [24, 0]
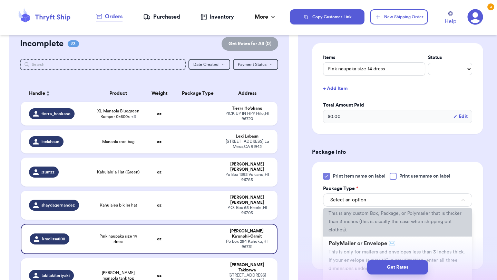
click at [346, 251] on span "This is only for mailers and envelopes less than 3 inches thick. If your envelo…" at bounding box center [396, 260] width 136 height 21
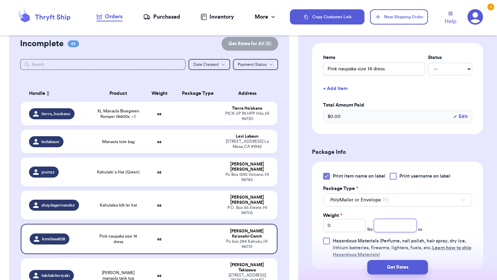
click at [393, 229] on input "number" at bounding box center [395, 225] width 43 height 13
type input "5.9"
click at [399, 265] on button "Get Rates" at bounding box center [397, 267] width 61 height 14
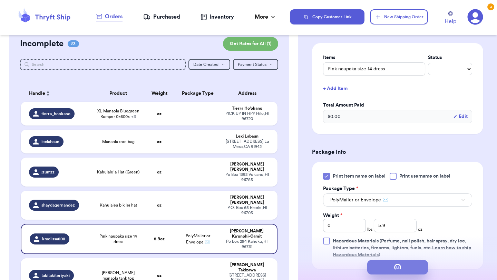
scroll to position [0, 0]
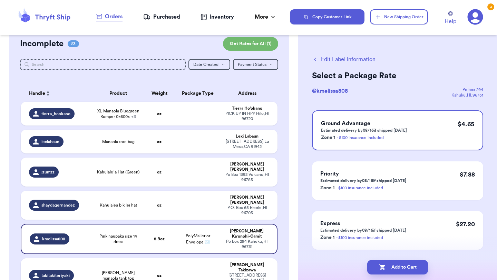
click at [399, 265] on button "Add to Cart" at bounding box center [397, 267] width 61 height 14
checkbox input "true"
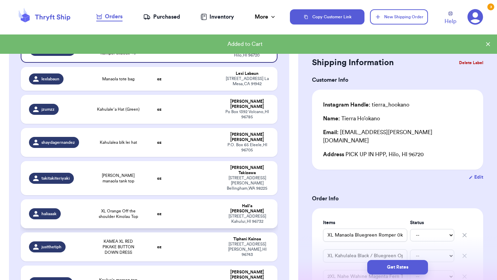
scroll to position [84, 0]
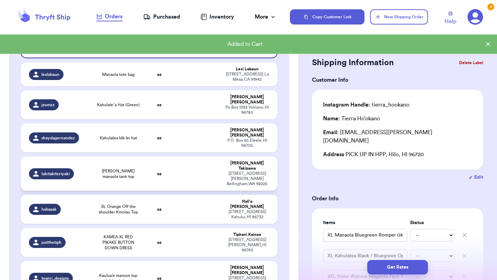
click at [137, 168] on span "[PERSON_NAME] manaola tank top" at bounding box center [118, 173] width 43 height 11
type input "[PERSON_NAME] manaola tank top"
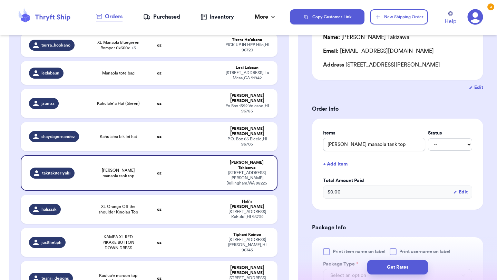
scroll to position [83, 0]
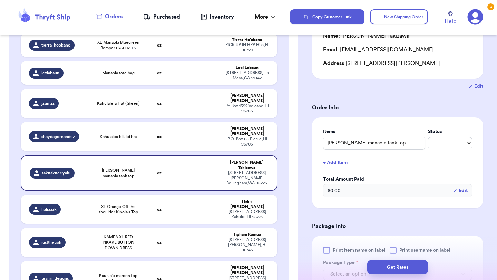
click at [327, 249] on div at bounding box center [326, 250] width 7 height 7
click at [0, 0] on input "Print item name on label" at bounding box center [0, 0] width 0 height 0
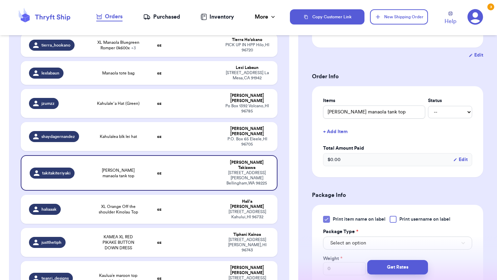
scroll to position [158, 0]
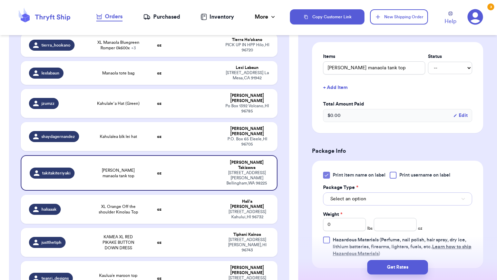
click at [362, 205] on button "Select an option" at bounding box center [397, 198] width 149 height 13
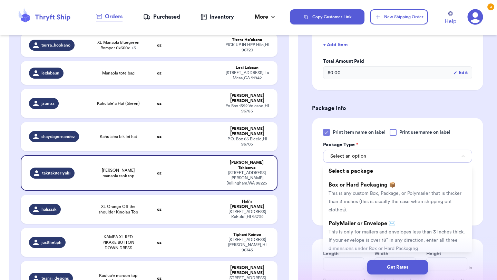
scroll to position [217, 0]
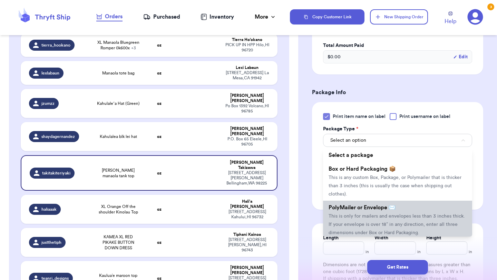
click at [358, 216] on span "This is only for mailers and envelopes less than 3 inches thick. If your envelo…" at bounding box center [396, 224] width 136 height 21
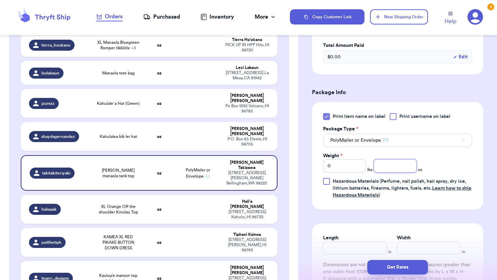
click at [405, 164] on input "number" at bounding box center [395, 165] width 43 height 13
type input "4.5"
click at [393, 268] on button "Get Rates" at bounding box center [397, 267] width 61 height 14
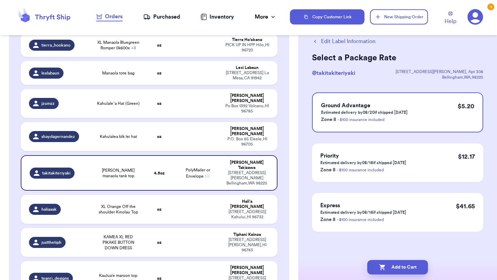
scroll to position [0, 0]
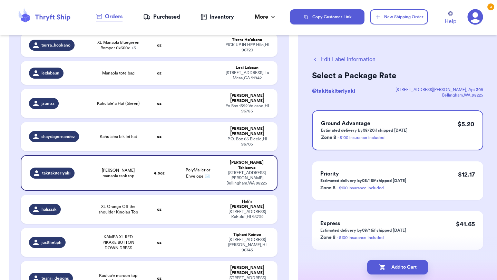
click at [393, 268] on button "Add to Cart" at bounding box center [397, 267] width 61 height 14
checkbox input "true"
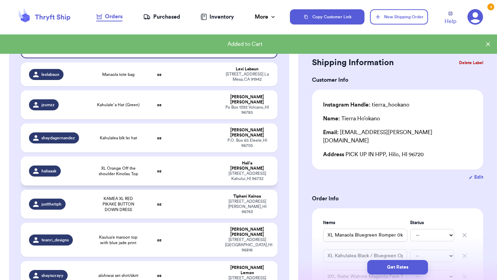
click at [163, 159] on td "oz" at bounding box center [159, 171] width 31 height 29
type input "XL Orange Off the shoulder Kinolau Top"
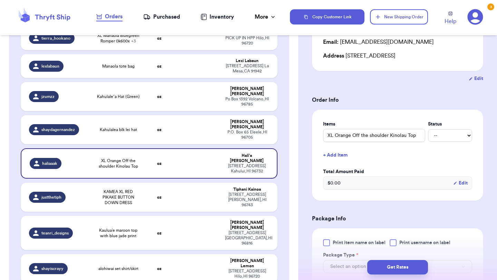
scroll to position [110, 0]
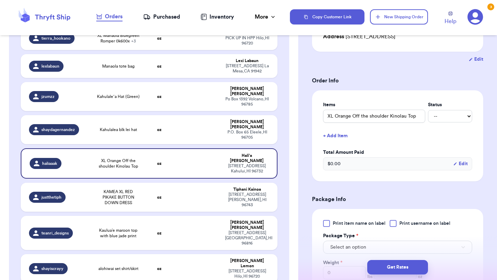
click at [327, 230] on div "Print item name on label Print username on label Package Type * Select an optio…" at bounding box center [397, 263] width 149 height 86
click at [326, 224] on div at bounding box center [326, 223] width 7 height 7
click at [0, 0] on input "Print item name on label" at bounding box center [0, 0] width 0 height 0
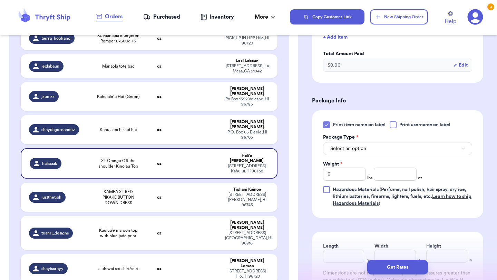
scroll to position [229, 0]
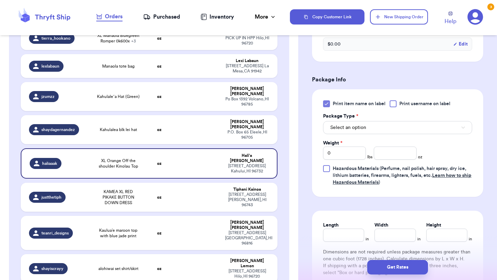
click at [366, 138] on div "Print item name on label Print username on label Package Type * Select an optio…" at bounding box center [397, 143] width 149 height 86
click at [368, 126] on button "Select an option" at bounding box center [397, 127] width 149 height 13
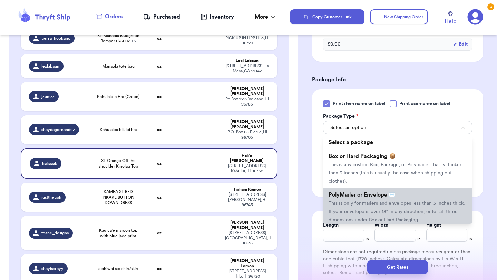
click at [350, 211] on span "This is only for mailers and envelopes less than 3 inches thick. If your envelo…" at bounding box center [396, 211] width 136 height 21
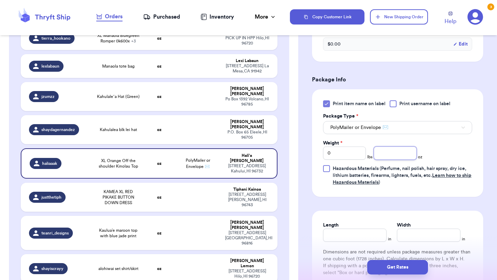
click at [392, 153] on input "number" at bounding box center [395, 153] width 43 height 13
type input "9.9"
click at [390, 266] on button "Get Rates" at bounding box center [397, 267] width 61 height 14
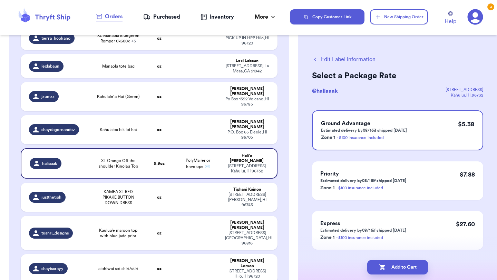
click at [390, 266] on button "Add to Cart" at bounding box center [397, 267] width 61 height 14
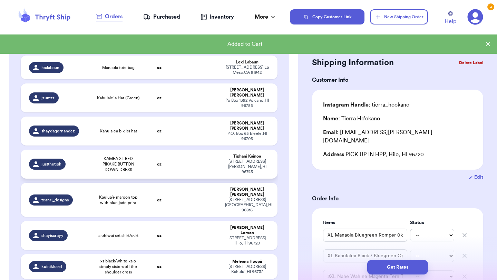
click at [183, 150] on td at bounding box center [198, 164] width 46 height 29
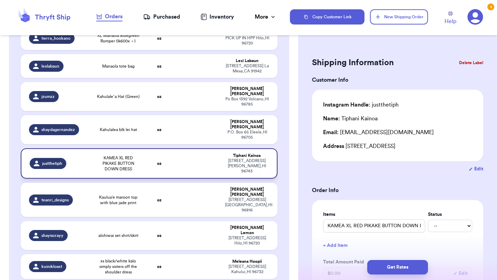
click at [183, 148] on td at bounding box center [198, 163] width 46 height 30
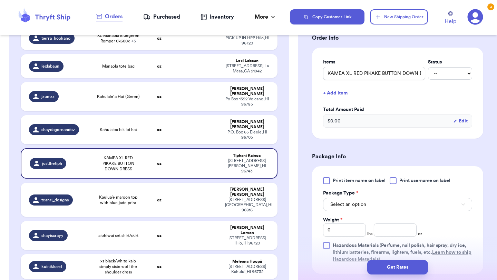
scroll to position [178, 0]
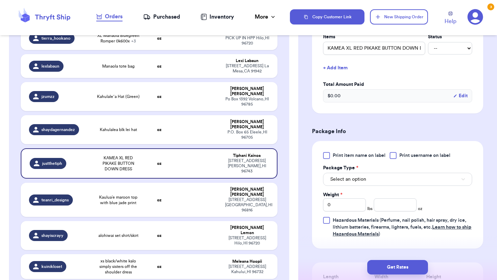
click at [349, 163] on div "Print item name on label Print username on label Package Type * Select an optio…" at bounding box center [397, 195] width 149 height 86
click at [349, 159] on span "Print item name on label" at bounding box center [358, 155] width 53 height 7
click at [0, 0] on input "Print item name on label" at bounding box center [0, 0] width 0 height 0
click at [349, 186] on button "Select an option" at bounding box center [397, 179] width 149 height 13
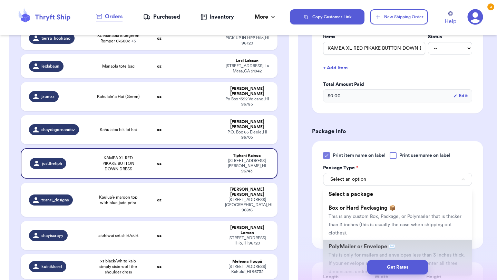
click at [348, 251] on li "PolyMailer or Envelope ✉️ This is only for mailers and envelopes less than 3 in…" at bounding box center [397, 259] width 149 height 39
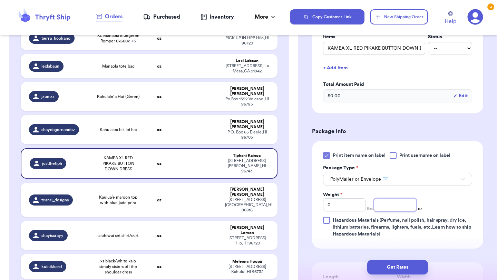
click at [391, 203] on input "number" at bounding box center [395, 204] width 43 height 13
click at [403, 267] on button "Get Rates" at bounding box center [397, 267] width 61 height 14
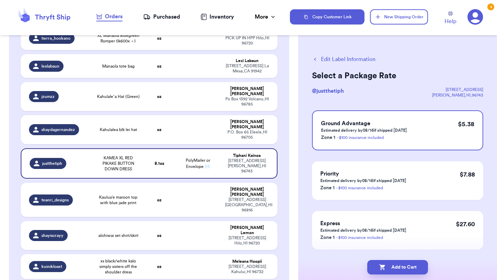
click at [403, 267] on button "Add to Cart" at bounding box center [397, 267] width 61 height 14
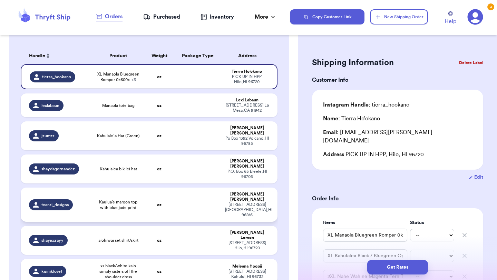
scroll to position [44, 0]
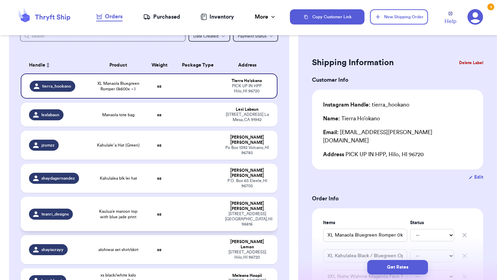
click at [171, 198] on td "oz" at bounding box center [159, 214] width 31 height 34
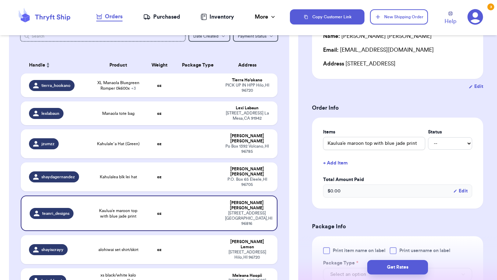
scroll to position [103, 0]
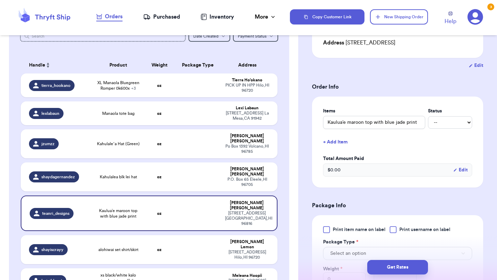
click at [325, 229] on div at bounding box center [326, 229] width 7 height 7
click at [0, 0] on input "Print item name on label" at bounding box center [0, 0] width 0 height 0
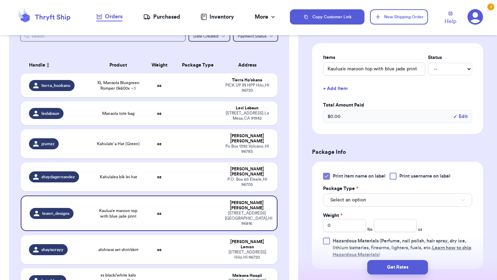
scroll to position [163, 0]
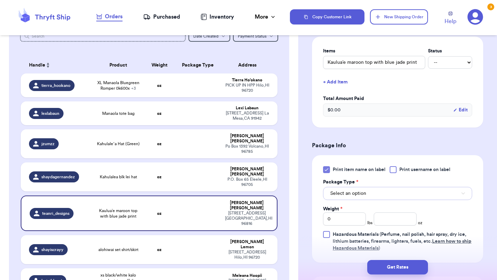
click at [353, 195] on span "Select an option" at bounding box center [348, 193] width 36 height 7
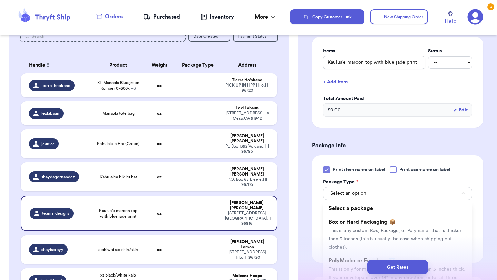
click at [338, 258] on div "Get Rates" at bounding box center [397, 268] width 199 height 26
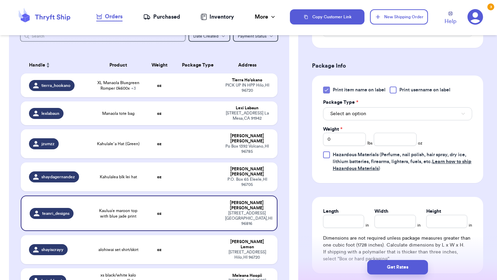
scroll to position [261, 0]
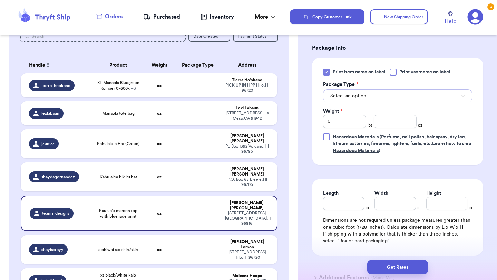
click at [373, 96] on button "Select an option" at bounding box center [397, 95] width 149 height 13
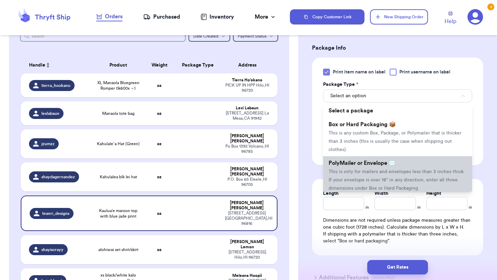
click at [354, 165] on span "PolyMailer or Envelope ✉️" at bounding box center [361, 163] width 67 height 6
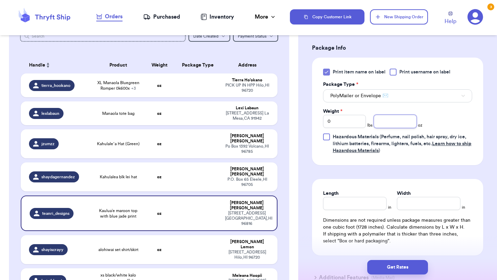
click at [403, 122] on input "number" at bounding box center [395, 121] width 43 height 13
click at [376, 264] on button "Get Rates" at bounding box center [397, 267] width 61 height 14
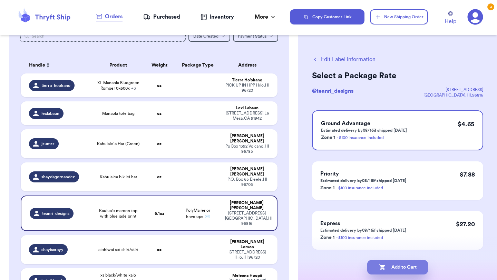
click at [390, 262] on button "Add to Cart" at bounding box center [397, 267] width 61 height 14
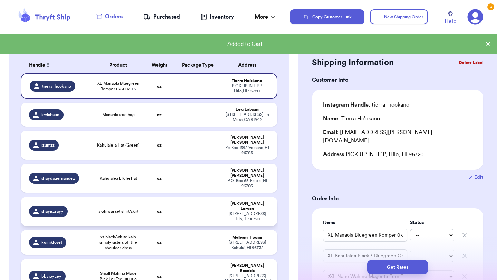
click at [169, 197] on td "oz" at bounding box center [159, 211] width 31 height 29
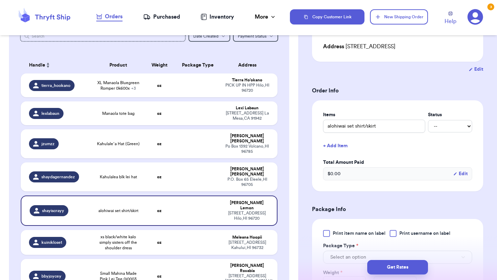
scroll to position [150, 0]
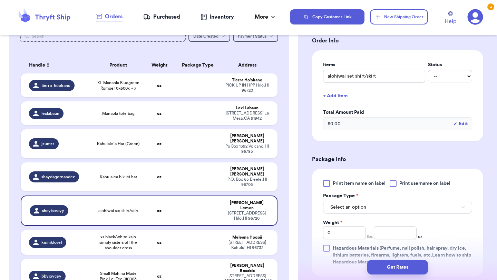
click at [338, 183] on span "Print item name on label" at bounding box center [358, 183] width 53 height 7
click at [0, 0] on input "Print item name on label" at bounding box center [0, 0] width 0 height 0
click at [347, 209] on span "Select an option" at bounding box center [348, 207] width 36 height 7
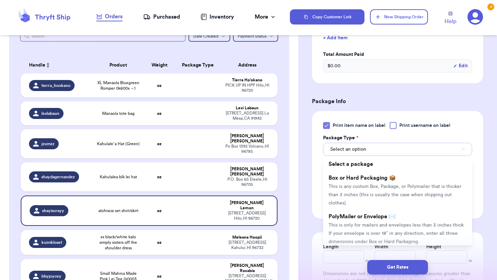
scroll to position [220, 0]
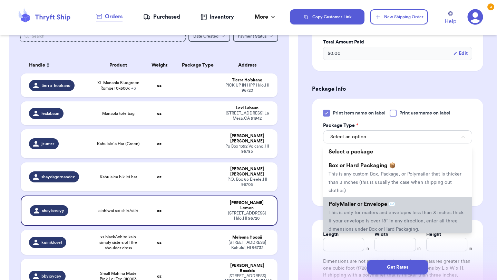
click at [346, 211] on span "This is only for mailers and envelopes less than 3 inches thick. If your envelo…" at bounding box center [396, 220] width 136 height 21
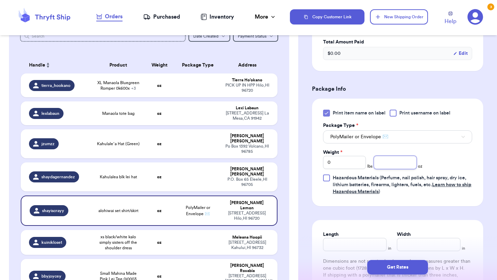
click at [385, 163] on input "number" at bounding box center [395, 162] width 43 height 13
click at [379, 269] on button "Get Rates" at bounding box center [397, 267] width 61 height 14
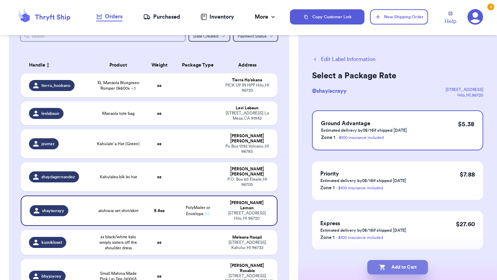
click at [380, 269] on icon "button" at bounding box center [382, 268] width 6 height 6
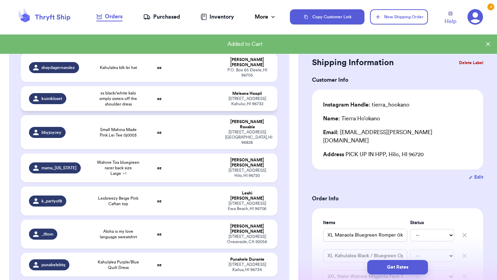
click at [161, 93] on td "oz" at bounding box center [159, 98] width 31 height 25
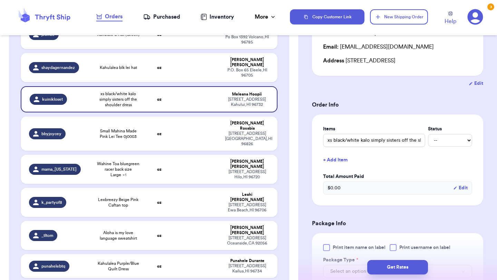
scroll to position [101, 0]
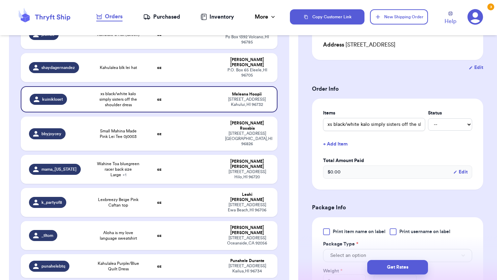
click at [327, 242] on label "Package Type *" at bounding box center [340, 244] width 35 height 7
click at [328, 229] on div at bounding box center [326, 231] width 7 height 7
click at [0, 0] on input "Print item name on label" at bounding box center [0, 0] width 0 height 0
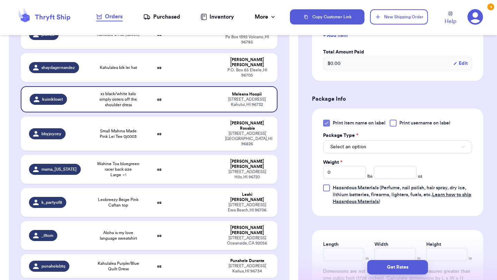
scroll to position [228, 0]
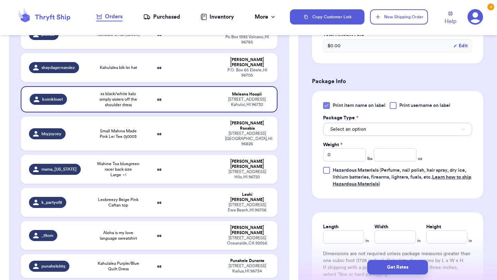
click at [375, 128] on button "Select an option" at bounding box center [397, 129] width 149 height 13
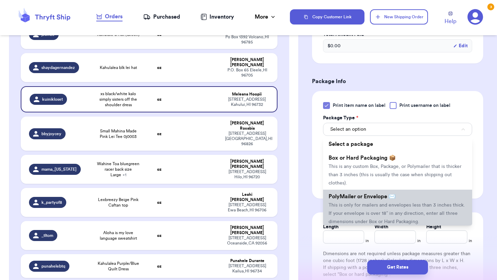
click at [346, 208] on li "PolyMailer or Envelope ✉️ This is only for mailers and envelopes less than 3 in…" at bounding box center [397, 209] width 149 height 39
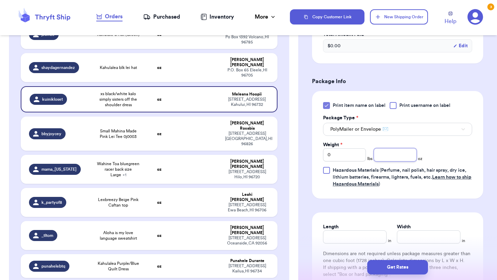
click at [396, 158] on input "number" at bounding box center [395, 154] width 43 height 13
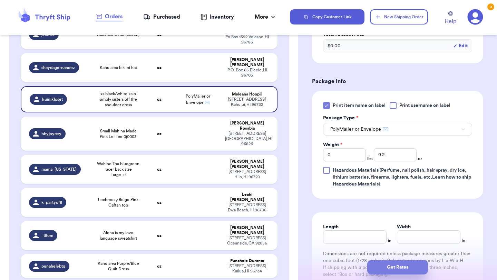
click at [390, 272] on button "Get Rates" at bounding box center [397, 267] width 61 height 14
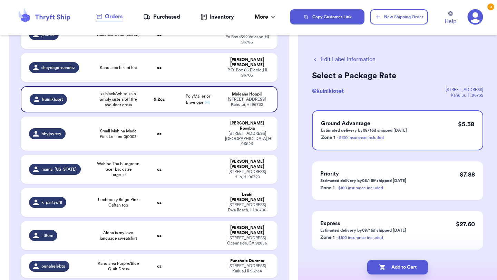
click at [390, 272] on button "Add to Cart" at bounding box center [397, 267] width 61 height 14
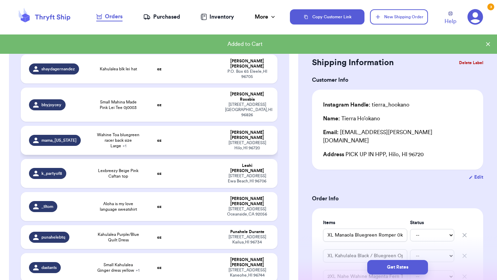
scroll to position [155, 0]
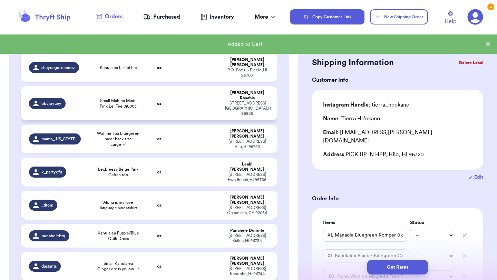
click at [161, 98] on td "oz" at bounding box center [159, 103] width 31 height 34
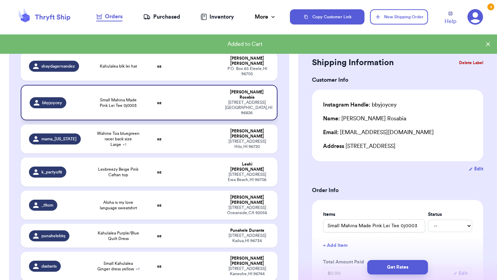
scroll to position [153, 0]
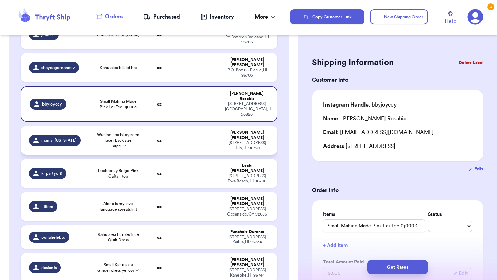
click at [160, 126] on td "oz" at bounding box center [159, 140] width 31 height 29
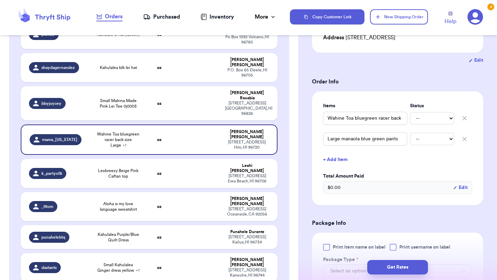
scroll to position [128, 0]
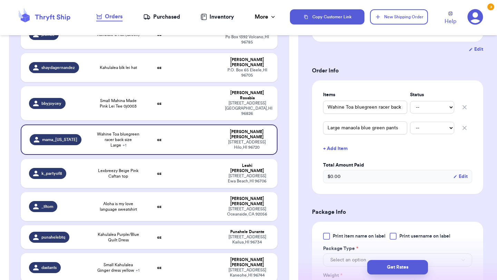
click at [337, 233] on span "Print item name on label" at bounding box center [358, 236] width 53 height 7
click at [0, 0] on input "Print item name on label" at bounding box center [0, 0] width 0 height 0
click at [335, 254] on button "Select an option" at bounding box center [397, 260] width 149 height 13
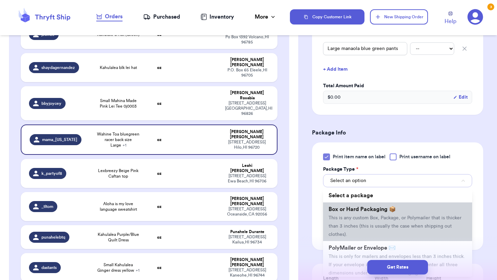
scroll to position [236, 0]
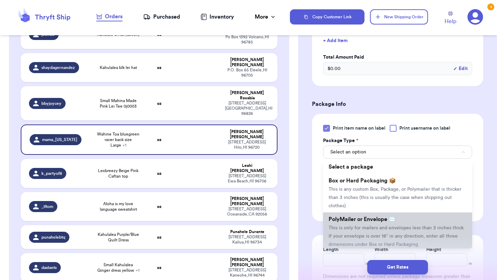
click at [363, 217] on span "PolyMailer or Envelope ✉️" at bounding box center [361, 220] width 67 height 6
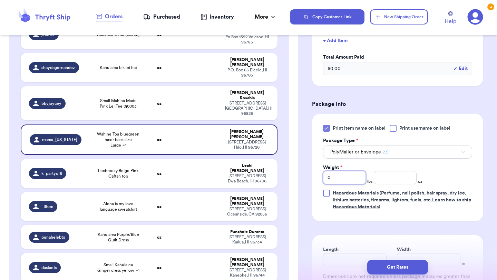
click at [357, 171] on input "0" at bounding box center [344, 177] width 43 height 13
click at [380, 171] on input "number" at bounding box center [395, 177] width 43 height 13
click at [400, 265] on button "Get Rates" at bounding box center [397, 267] width 61 height 14
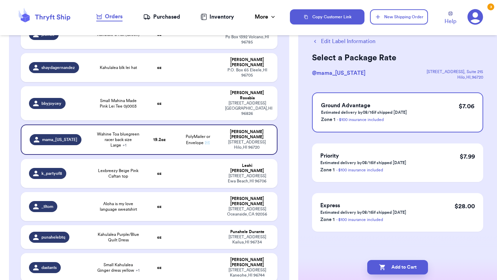
scroll to position [0, 0]
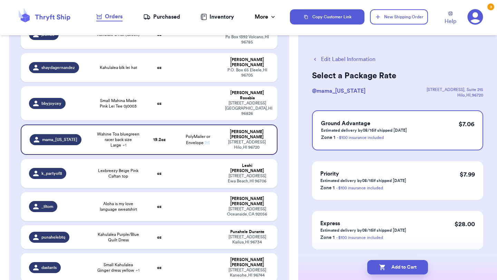
click at [400, 265] on button "Add to Cart" at bounding box center [397, 267] width 61 height 14
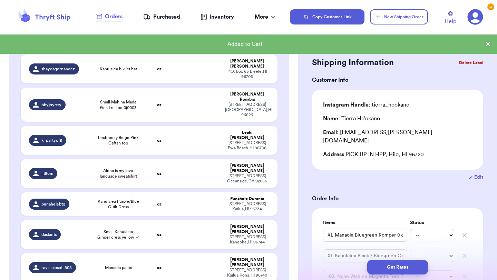
scroll to position [155, 0]
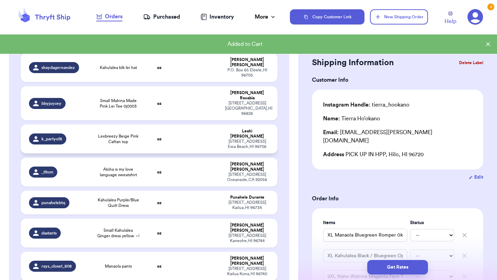
click at [69, 133] on div "k_partyof8" at bounding box center [58, 138] width 59 height 11
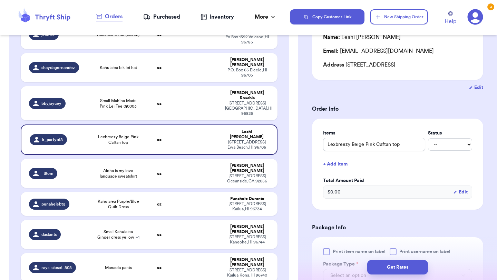
scroll to position [168, 0]
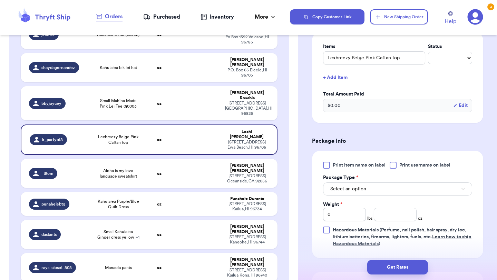
click at [336, 162] on span "Print item name on label" at bounding box center [358, 165] width 53 height 7
click at [0, 0] on input "Print item name on label" at bounding box center [0, 0] width 0 height 0
click at [336, 189] on span "Select an option" at bounding box center [348, 189] width 36 height 7
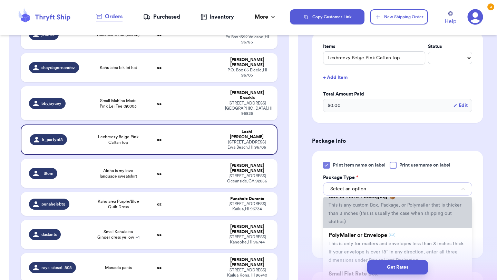
scroll to position [22, 0]
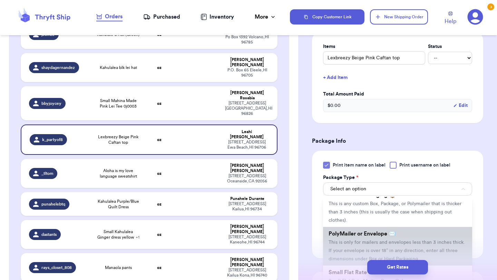
click at [342, 233] on span "PolyMailer or Envelope ✉️" at bounding box center [361, 234] width 67 height 6
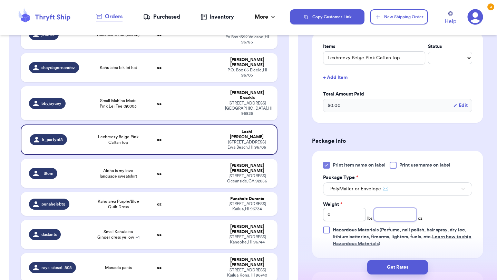
click at [400, 217] on input "number" at bounding box center [395, 214] width 43 height 13
click at [404, 272] on button "Get Rates" at bounding box center [397, 267] width 61 height 14
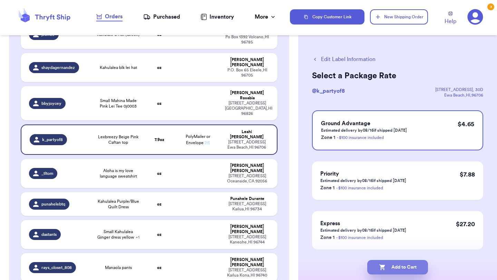
click at [404, 271] on button "Add to Cart" at bounding box center [397, 267] width 61 height 14
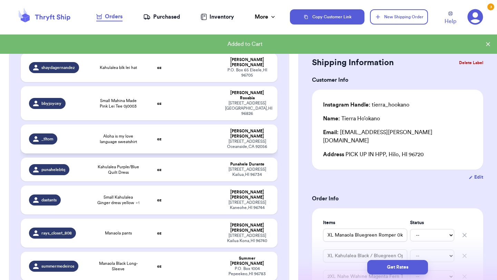
click at [183, 125] on td at bounding box center [198, 139] width 46 height 29
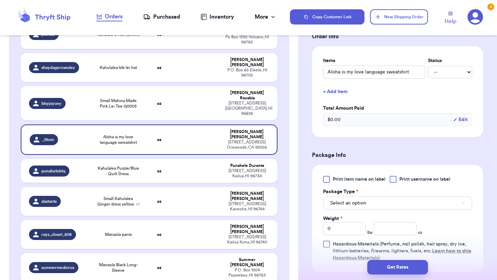
scroll to position [183, 0]
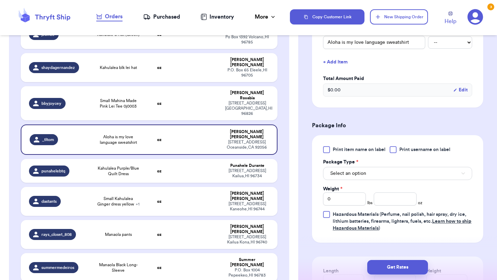
click at [343, 153] on span "Print item name on label" at bounding box center [358, 149] width 53 height 7
click at [0, 0] on input "Print item name on label" at bounding box center [0, 0] width 0 height 0
click at [342, 177] on span "Select an option" at bounding box center [348, 173] width 36 height 7
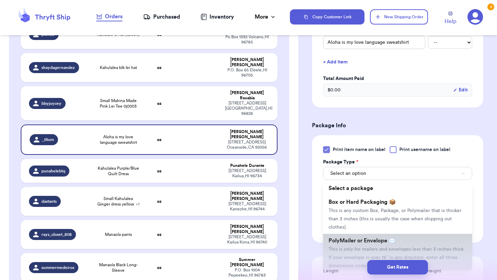
click at [340, 244] on span "PolyMailer or Envelope ✉️" at bounding box center [361, 241] width 67 height 6
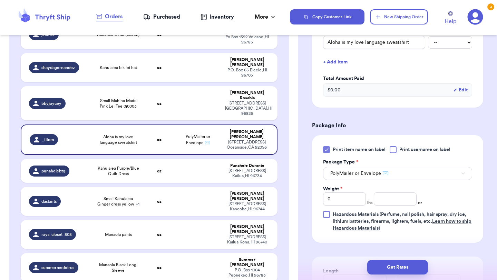
click at [341, 191] on span "*" at bounding box center [341, 189] width 2 height 5
click at [341, 198] on input "0" at bounding box center [344, 198] width 43 height 13
click at [407, 206] on input "number" at bounding box center [395, 198] width 43 height 13
click at [398, 263] on button "Get Rates" at bounding box center [397, 267] width 61 height 14
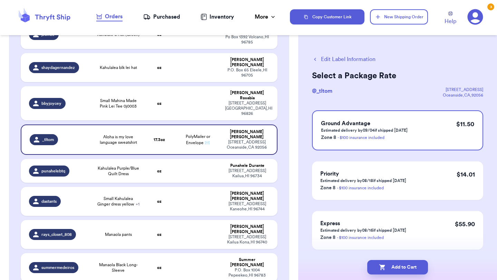
click at [398, 263] on button "Add to Cart" at bounding box center [397, 267] width 61 height 14
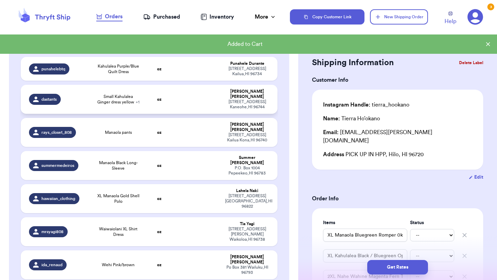
scroll to position [200, 0]
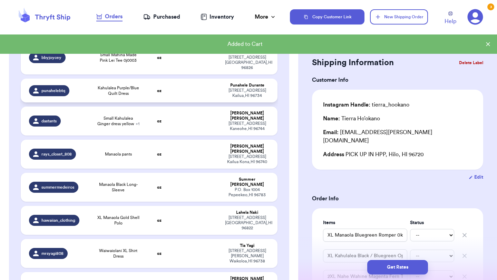
click at [176, 79] on td at bounding box center [198, 91] width 46 height 24
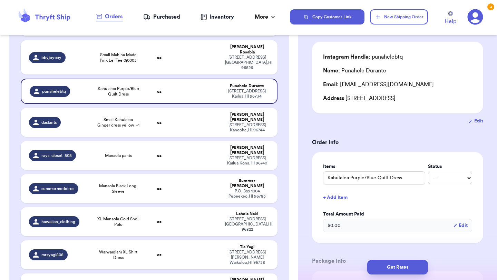
scroll to position [114, 0]
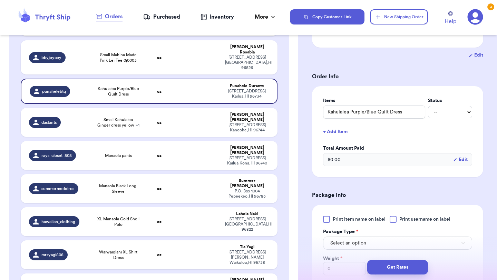
click at [331, 221] on label "Print item name on label" at bounding box center [354, 219] width 62 height 7
click at [0, 0] on input "Print item name on label" at bounding box center [0, 0] width 0 height 0
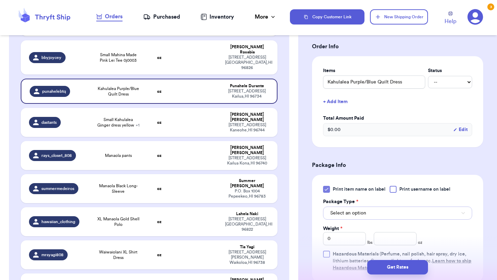
click at [334, 218] on button "Select an option" at bounding box center [397, 213] width 149 height 13
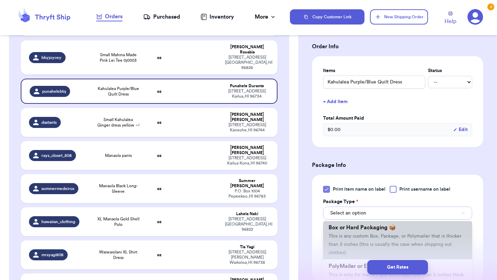
scroll to position [42, 0]
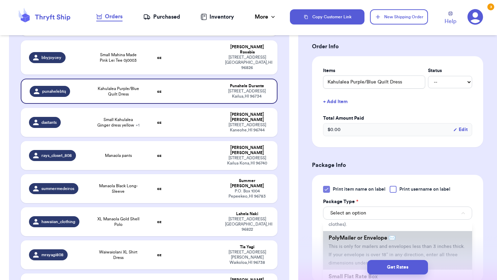
click at [345, 250] on li "PolyMailer or Envelope ✉️ This is only for mailers and envelopes less than 3 in…" at bounding box center [397, 250] width 149 height 39
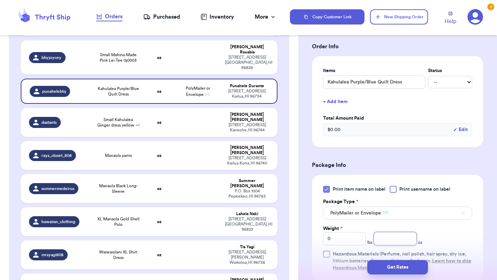
click at [380, 241] on input "number" at bounding box center [395, 238] width 43 height 13
click at [384, 267] on button "Get Rates" at bounding box center [397, 267] width 61 height 14
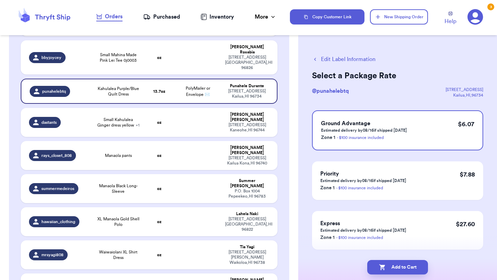
click at [384, 267] on icon "button" at bounding box center [382, 267] width 7 height 7
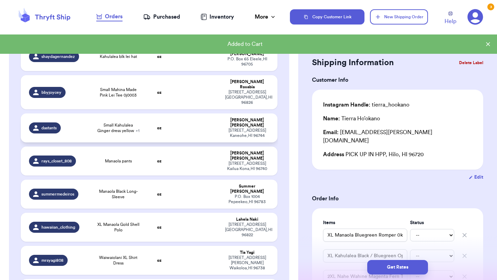
click at [190, 113] on td at bounding box center [198, 127] width 46 height 29
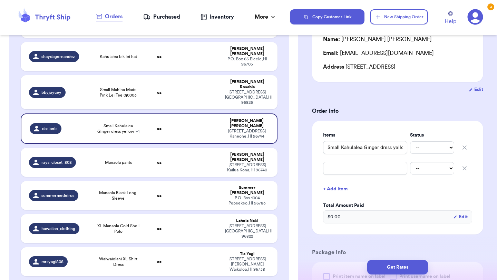
scroll to position [118, 0]
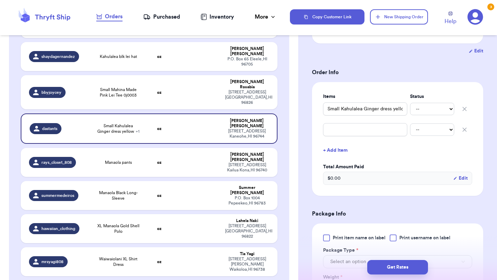
click at [464, 129] on icon "button" at bounding box center [464, 129] width 3 height 3
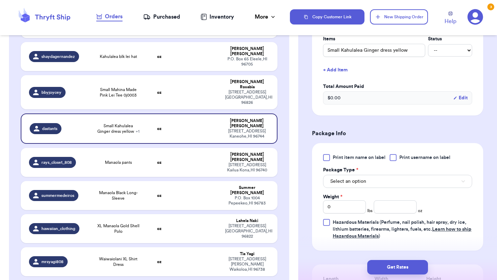
scroll to position [182, 0]
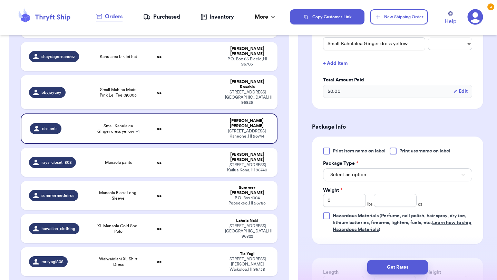
click at [352, 150] on span "Print item name on label" at bounding box center [358, 151] width 53 height 7
click at [0, 0] on input "Print item name on label" at bounding box center [0, 0] width 0 height 0
click at [351, 177] on span "Select an option" at bounding box center [348, 174] width 36 height 7
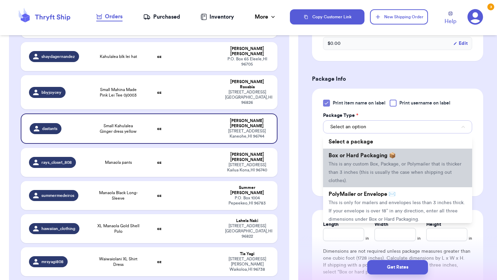
scroll to position [235, 0]
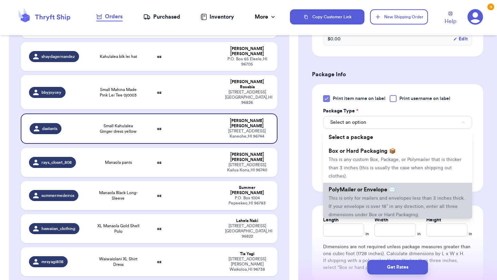
click at [351, 193] on li "PolyMailer or Envelope ✉️ This is only for mailers and envelopes less than 3 in…" at bounding box center [397, 202] width 149 height 39
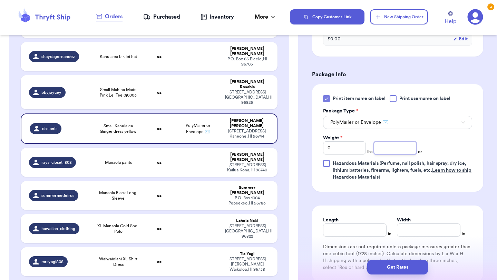
click at [386, 149] on input "number" at bounding box center [395, 147] width 43 height 13
click at [384, 269] on button "Get Rates" at bounding box center [397, 267] width 61 height 14
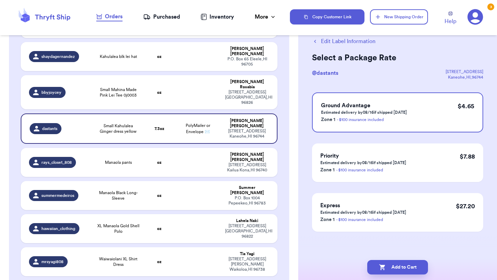
scroll to position [0, 0]
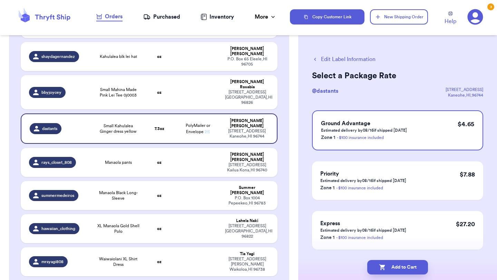
click at [384, 269] on icon "button" at bounding box center [382, 267] width 7 height 7
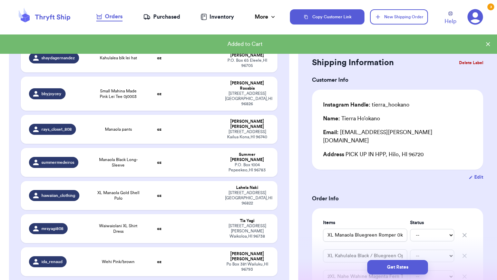
scroll to position [166, 0]
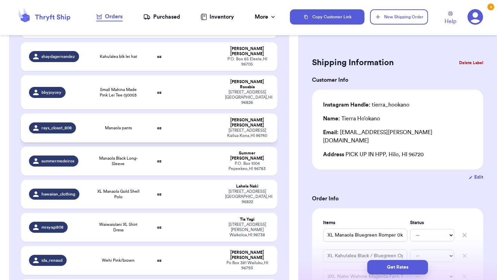
click at [140, 115] on td "Manaola pants" at bounding box center [117, 127] width 51 height 29
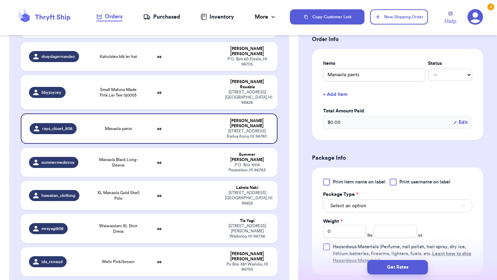
scroll to position [158, 0]
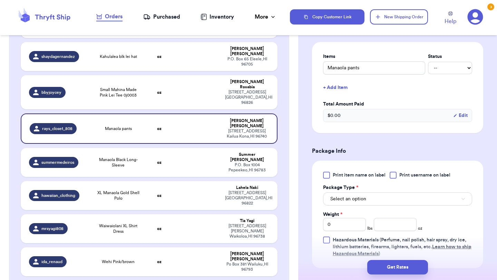
click at [332, 175] on span "Print item name on label" at bounding box center [358, 175] width 53 height 7
click at [0, 0] on input "Print item name on label" at bounding box center [0, 0] width 0 height 0
click at [335, 195] on button "Select an option" at bounding box center [397, 198] width 149 height 13
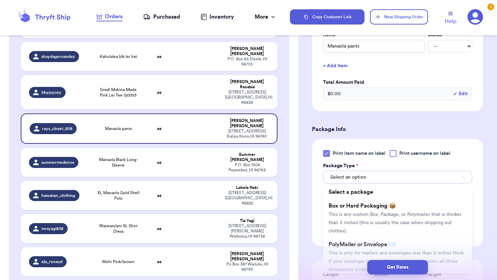
scroll to position [195, 0]
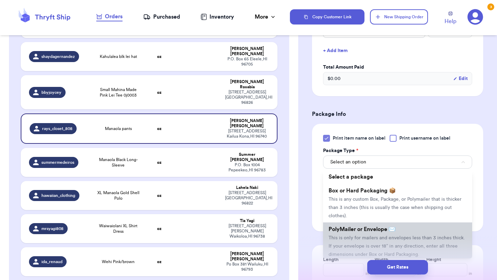
click at [347, 244] on span "This is only for mailers and envelopes less than 3 inches thick. If your envelo…" at bounding box center [396, 246] width 136 height 21
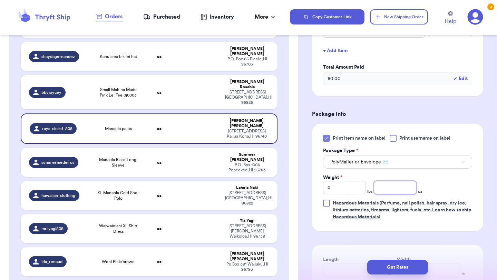
click at [386, 192] on input "number" at bounding box center [395, 187] width 43 height 13
click at [398, 271] on button "Get Rates" at bounding box center [397, 267] width 61 height 14
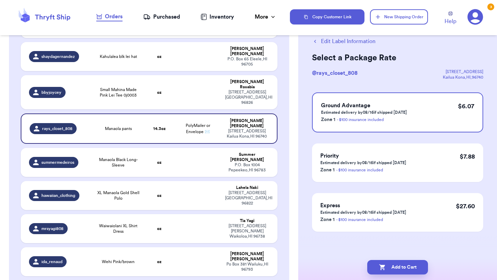
scroll to position [0, 0]
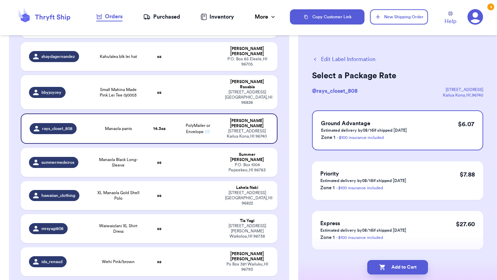
click at [398, 271] on button "Add to Cart" at bounding box center [397, 267] width 61 height 14
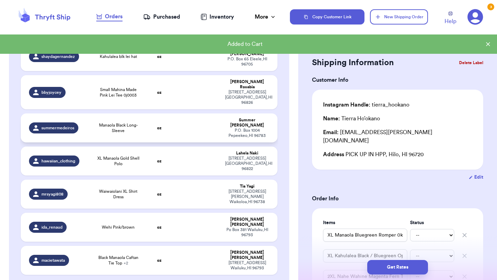
click at [183, 113] on td at bounding box center [198, 127] width 46 height 29
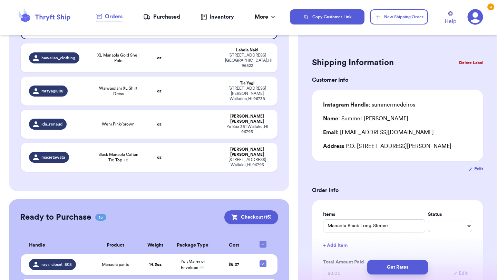
scroll to position [290, 0]
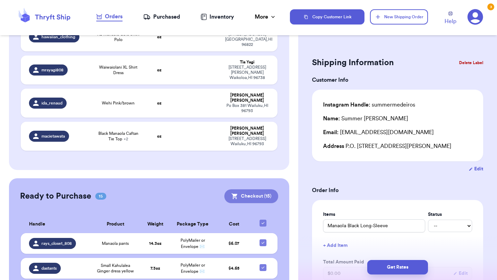
click at [263, 189] on button "Checkout ( 15 )" at bounding box center [251, 196] width 54 height 14
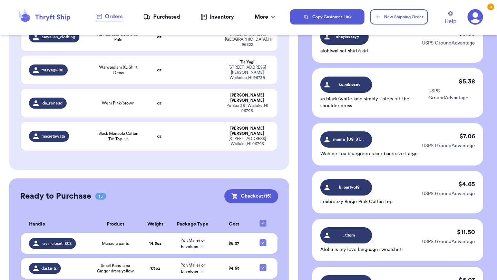
scroll to position [720, 0]
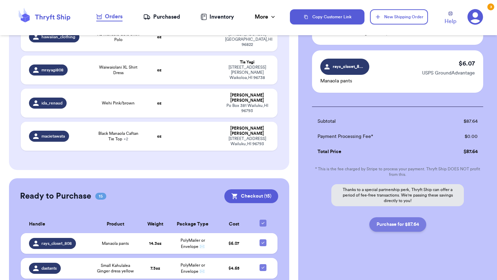
click at [393, 224] on button "Purchase for $87.64" at bounding box center [397, 224] width 57 height 14
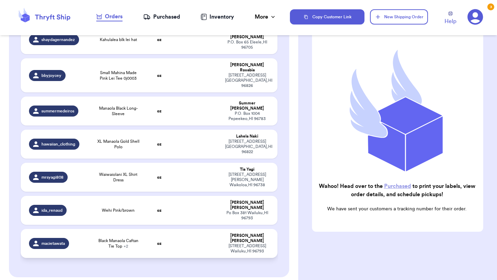
scroll to position [181, 0]
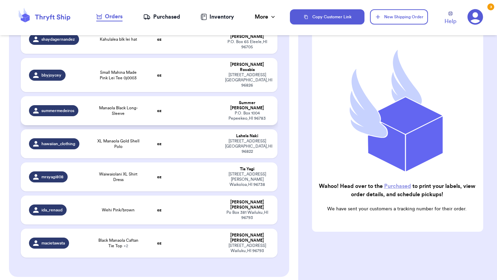
click at [150, 96] on td "oz" at bounding box center [159, 110] width 31 height 29
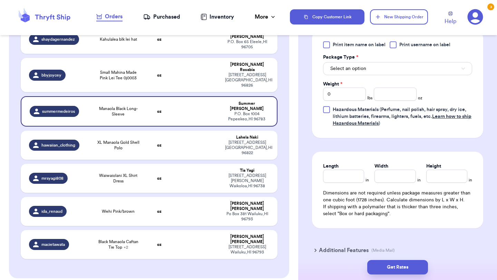
scroll to position [286, 0]
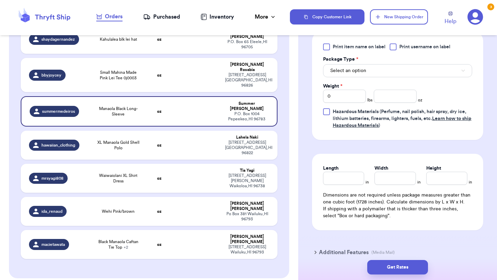
click at [345, 50] on span "Print item name on label" at bounding box center [358, 46] width 53 height 7
click at [0, 0] on input "Print item name on label" at bounding box center [0, 0] width 0 height 0
click at [346, 75] on button "Select an option" at bounding box center [397, 70] width 149 height 13
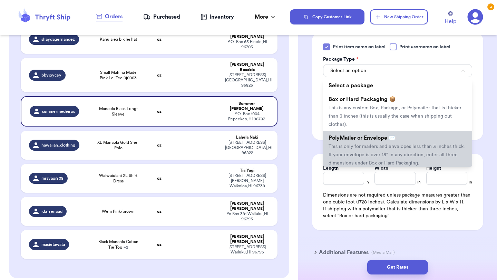
click at [346, 140] on span "PolyMailer or Envelope ✉️" at bounding box center [361, 138] width 67 height 6
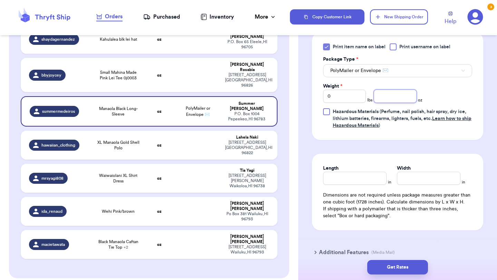
click at [407, 97] on input "number" at bounding box center [395, 96] width 43 height 13
click at [389, 260] on button "Get Rates" at bounding box center [397, 267] width 61 height 14
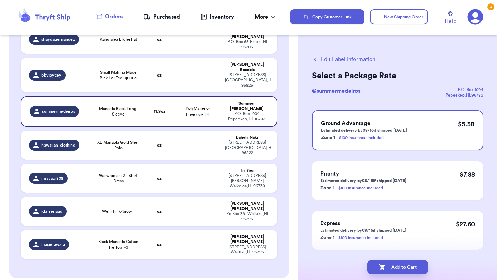
click at [389, 260] on button "Add to Cart" at bounding box center [397, 267] width 61 height 14
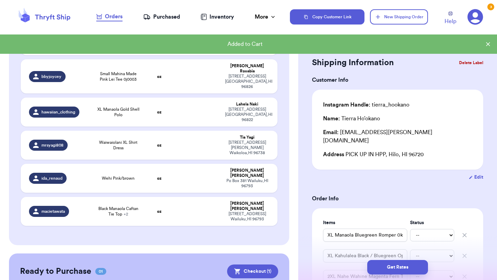
scroll to position [183, 0]
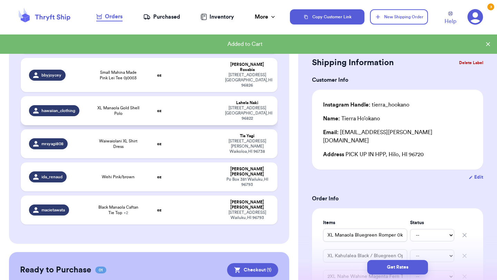
click at [186, 96] on td at bounding box center [198, 110] width 46 height 29
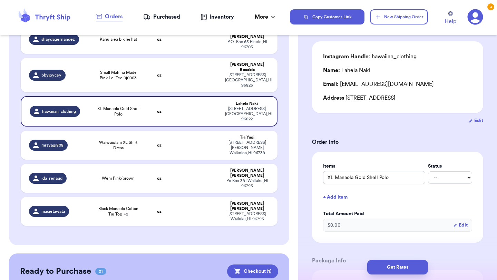
scroll to position [96, 0]
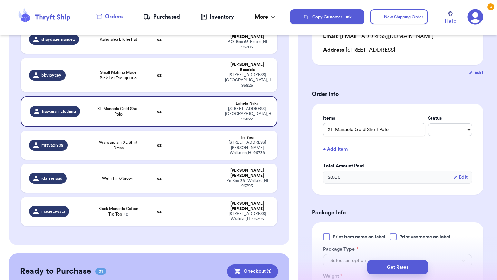
click at [327, 237] on div at bounding box center [326, 237] width 7 height 7
click at [0, 0] on input "Print item name on label" at bounding box center [0, 0] width 0 height 0
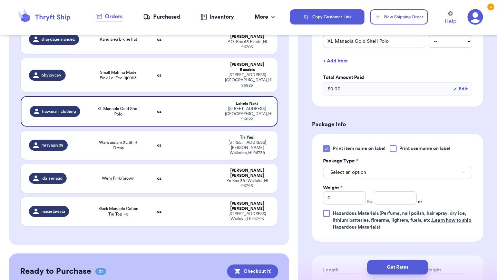
scroll to position [212, 0]
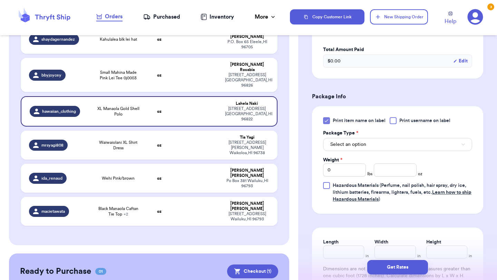
click at [384, 154] on div "Print item name on label Print username on label Package Type * Select an optio…" at bounding box center [397, 160] width 149 height 86
click at [384, 147] on button "Select an option" at bounding box center [397, 144] width 149 height 13
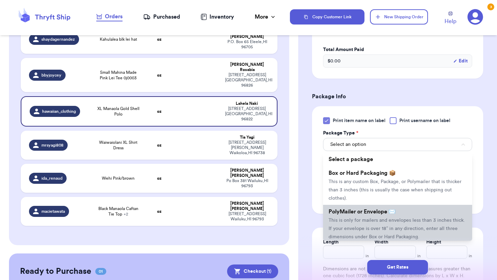
click at [349, 220] on span "This is only for mailers and envelopes less than 3 inches thick. If your envelo…" at bounding box center [396, 228] width 136 height 21
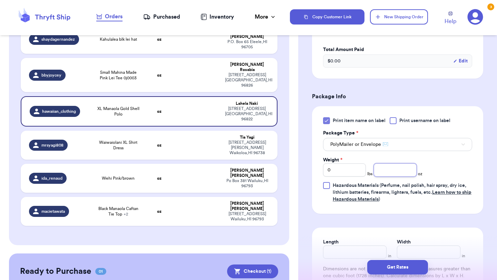
click at [406, 168] on input "number" at bounding box center [395, 169] width 43 height 13
click at [404, 264] on button "Get Rates" at bounding box center [397, 267] width 61 height 14
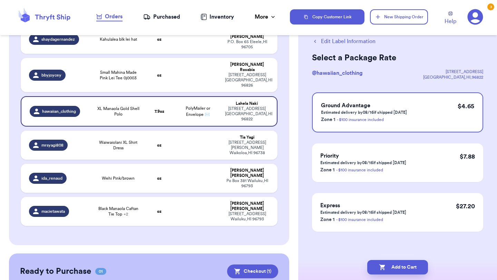
scroll to position [0, 0]
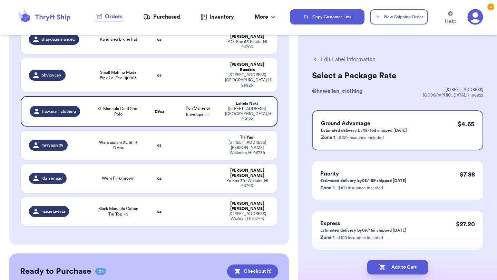
click at [404, 264] on button "Add to Cart" at bounding box center [397, 267] width 61 height 14
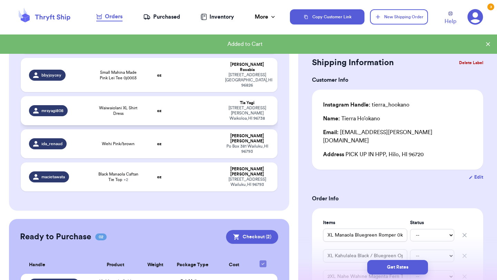
click at [178, 97] on td at bounding box center [198, 110] width 46 height 29
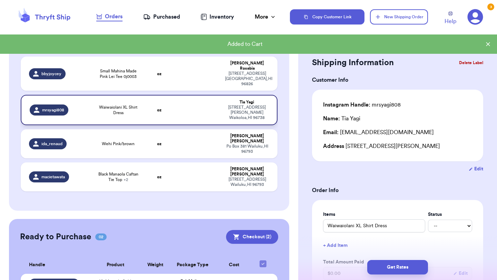
scroll to position [181, 0]
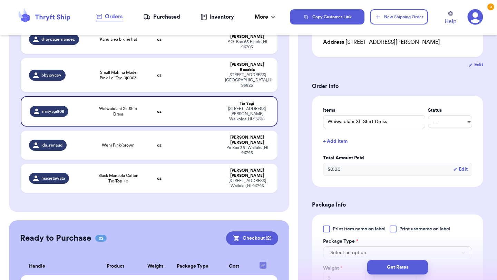
click at [339, 227] on span "Print item name on label" at bounding box center [358, 229] width 53 height 7
click at [0, 0] on input "Print item name on label" at bounding box center [0, 0] width 0 height 0
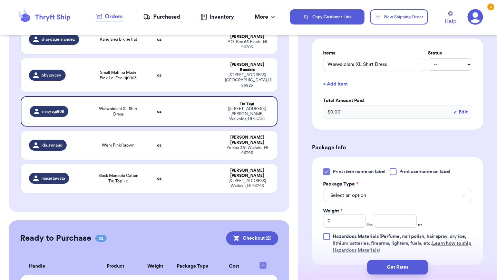
scroll to position [167, 0]
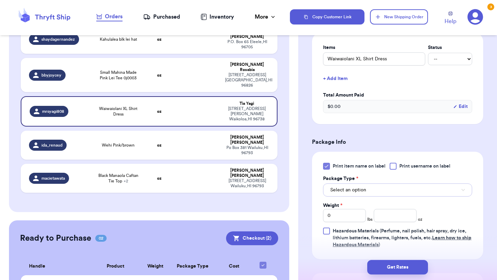
click at [348, 190] on span "Select an option" at bounding box center [348, 190] width 36 height 7
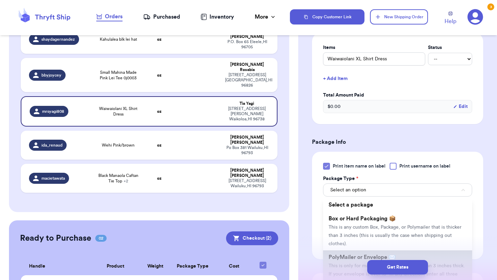
click at [342, 254] on li "PolyMailer or Envelope ✉️ This is only for mailers and envelopes less than 3 in…" at bounding box center [397, 269] width 149 height 39
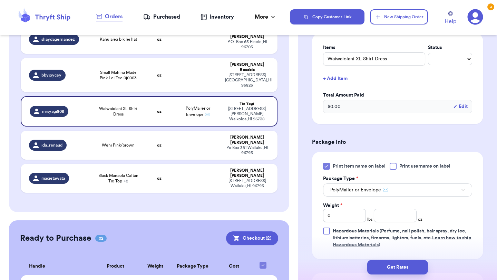
click at [393, 208] on div "Weight * 0 lbs oz" at bounding box center [372, 212] width 99 height 20
click at [390, 214] on input "number" at bounding box center [395, 215] width 43 height 13
click at [407, 269] on button "Get Rates" at bounding box center [397, 267] width 61 height 14
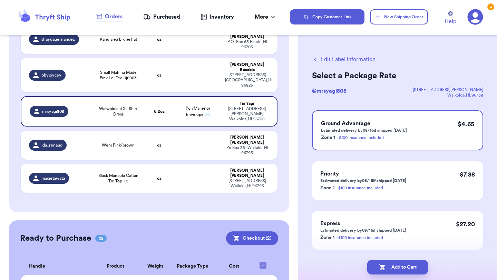
click at [407, 269] on button "Add to Cart" at bounding box center [397, 267] width 61 height 14
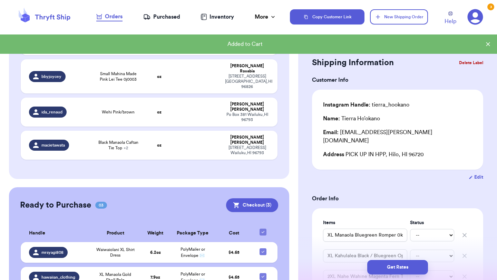
scroll to position [183, 0]
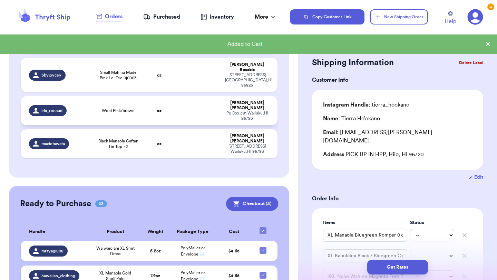
click at [166, 96] on td "oz" at bounding box center [159, 110] width 31 height 29
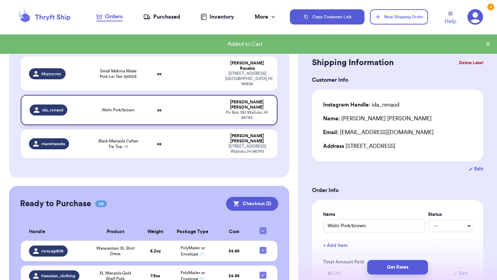
scroll to position [181, 0]
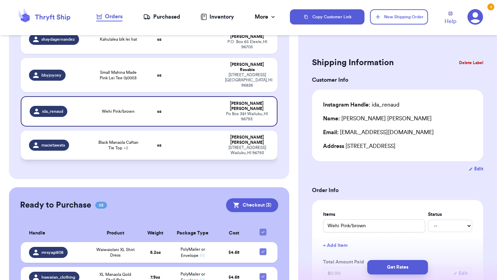
click at [179, 131] on td at bounding box center [198, 145] width 46 height 29
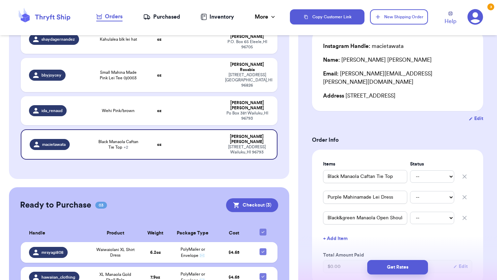
scroll to position [85, 0]
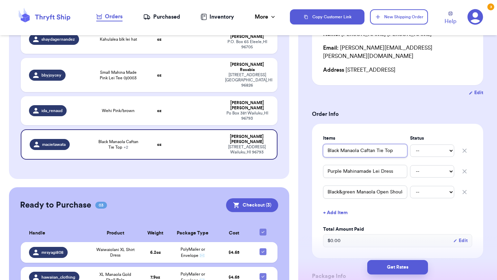
click at [326, 146] on input "Black Manaola Caftan Tie Top" at bounding box center [365, 150] width 84 height 13
click at [327, 144] on input "Black Manaola Caftan Tie Top" at bounding box center [365, 150] width 84 height 13
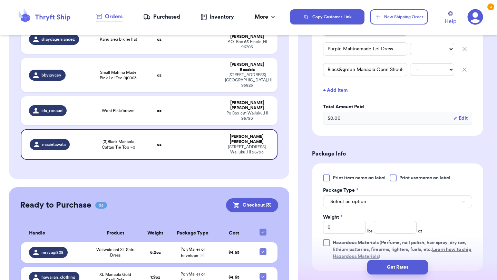
scroll to position [233, 0]
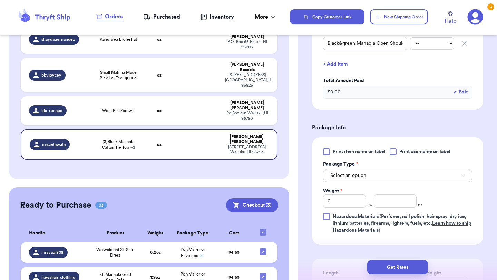
click at [338, 148] on span "Print item name on label" at bounding box center [358, 151] width 53 height 7
click at [0, 0] on input "Print item name on label" at bounding box center [0, 0] width 0 height 0
click at [338, 172] on span "Select an option" at bounding box center [348, 175] width 36 height 7
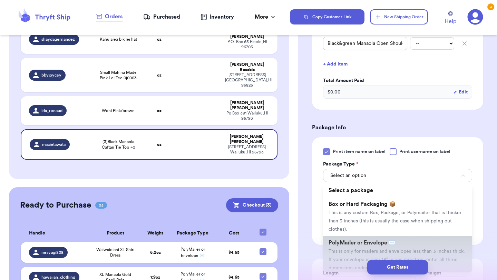
click at [337, 239] on li "PolyMailer or Envelope ✉️ This is only for mailers and envelopes less than 3 in…" at bounding box center [397, 255] width 149 height 39
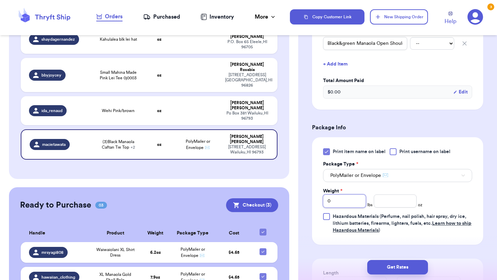
click at [342, 195] on input "0" at bounding box center [344, 201] width 43 height 13
click at [400, 195] on input "number" at bounding box center [395, 201] width 43 height 13
click at [407, 265] on button "Get Rates" at bounding box center [397, 267] width 61 height 14
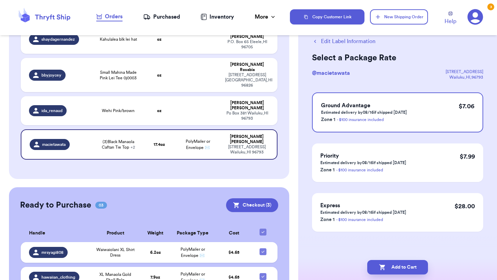
scroll to position [0, 0]
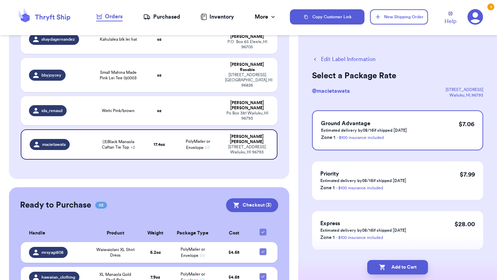
click at [407, 265] on button "Add to Cart" at bounding box center [397, 267] width 61 height 14
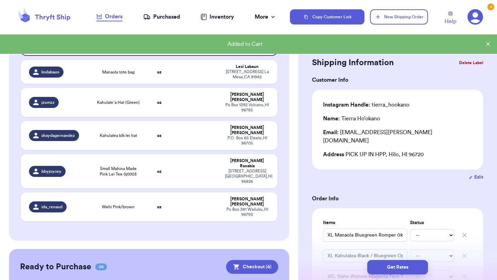
scroll to position [59, 0]
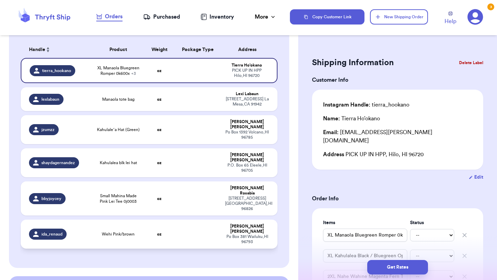
click at [145, 220] on td "oz" at bounding box center [159, 234] width 31 height 29
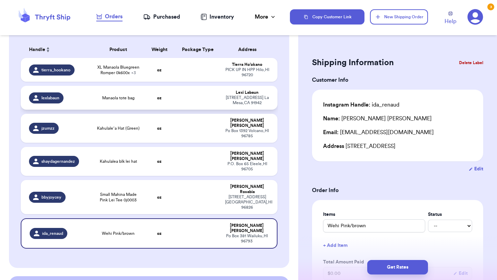
click at [170, 99] on td "oz" at bounding box center [159, 98] width 31 height 24
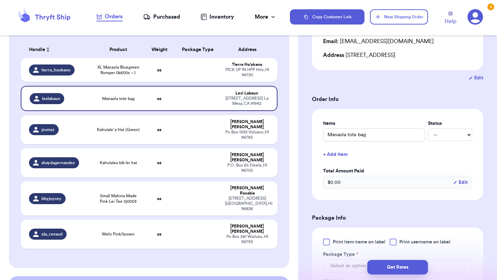
scroll to position [141, 0]
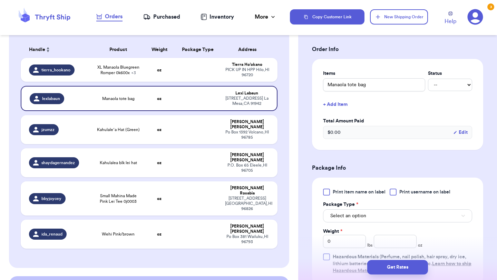
click at [332, 188] on div "Print item name on label Print username on label Package Type * Select an optio…" at bounding box center [397, 232] width 171 height 108
click at [332, 191] on label "Print item name on label" at bounding box center [354, 192] width 62 height 7
click at [0, 0] on input "Print item name on label" at bounding box center [0, 0] width 0 height 0
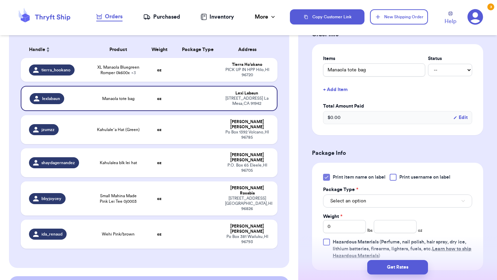
scroll to position [167, 0]
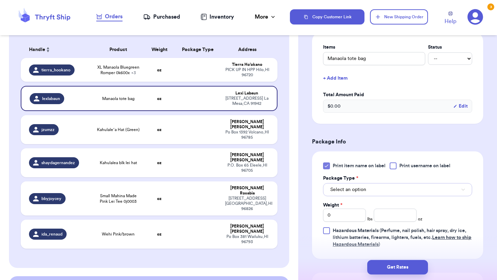
click at [332, 191] on span "Select an option" at bounding box center [348, 189] width 36 height 7
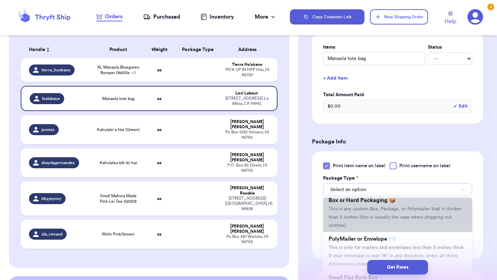
scroll to position [21, 0]
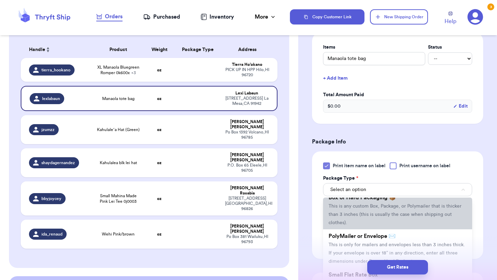
click at [340, 244] on span "This is only for mailers and envelopes less than 3 inches thick. If your envelo…" at bounding box center [396, 252] width 136 height 21
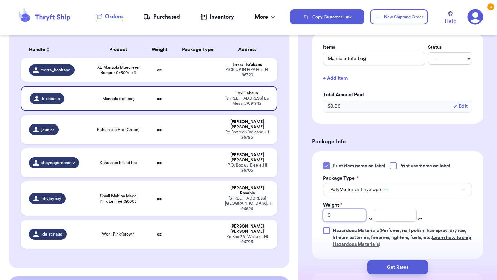
click at [344, 215] on input "0" at bounding box center [344, 215] width 43 height 13
click at [400, 218] on input "number" at bounding box center [395, 215] width 43 height 13
click at [400, 264] on button "Get Rates" at bounding box center [397, 267] width 61 height 14
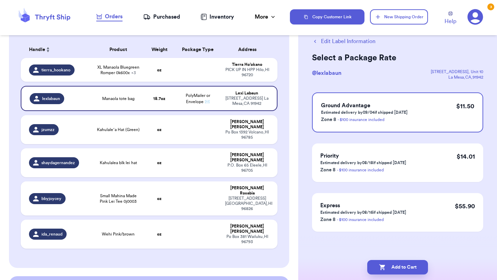
scroll to position [0, 0]
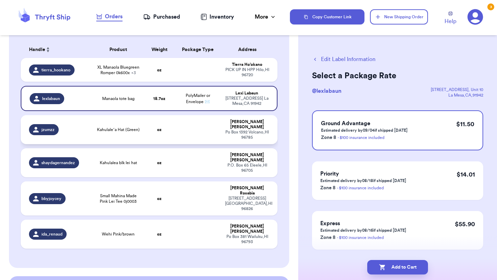
click at [165, 131] on td "oz" at bounding box center [159, 129] width 31 height 29
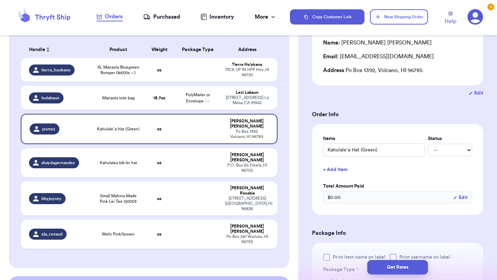
scroll to position [107, 0]
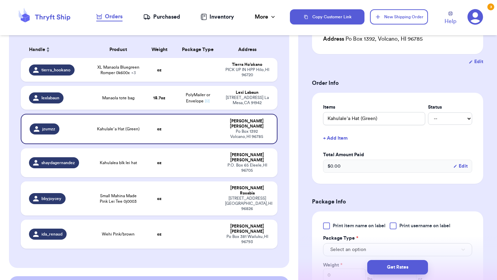
click at [327, 226] on div at bounding box center [326, 225] width 7 height 7
click at [0, 0] on input "Print item name on label" at bounding box center [0, 0] width 0 height 0
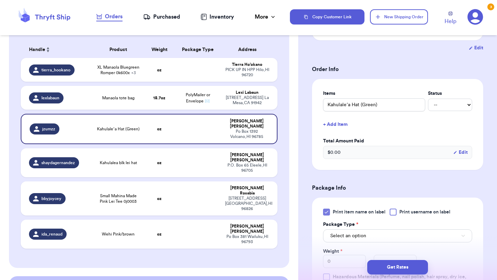
scroll to position [136, 0]
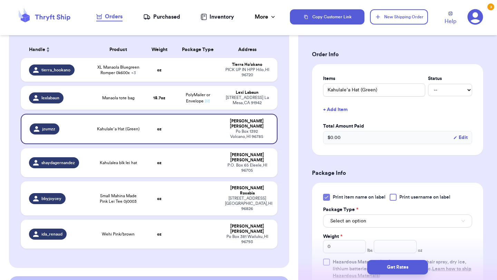
click at [340, 213] on label "Package Type *" at bounding box center [340, 209] width 35 height 7
click at [340, 217] on button "Select an option" at bounding box center [397, 221] width 149 height 13
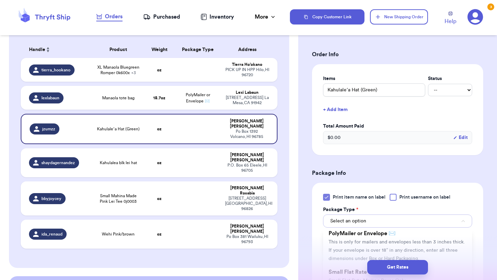
scroll to position [67, 0]
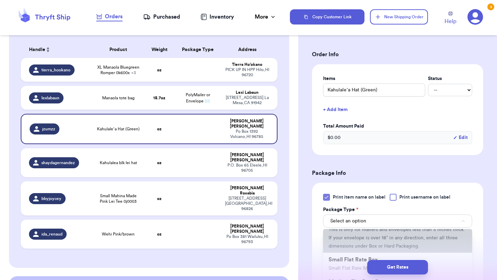
click at [344, 246] on span "This is only for mailers and envelopes less than 3 inches thick. If your envelo…" at bounding box center [396, 237] width 136 height 21
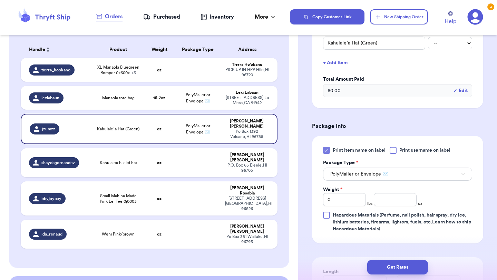
scroll to position [199, 0]
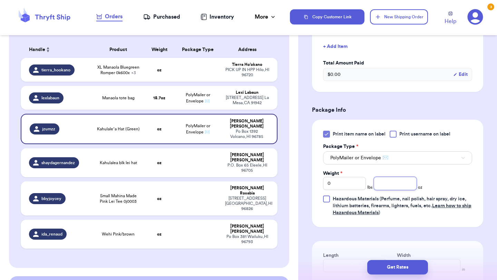
click at [388, 189] on input "number" at bounding box center [395, 183] width 43 height 13
click at [399, 274] on button "Get Rates" at bounding box center [397, 267] width 61 height 14
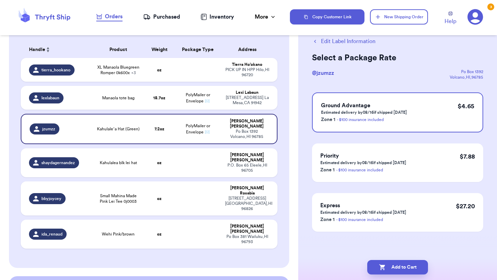
scroll to position [0, 0]
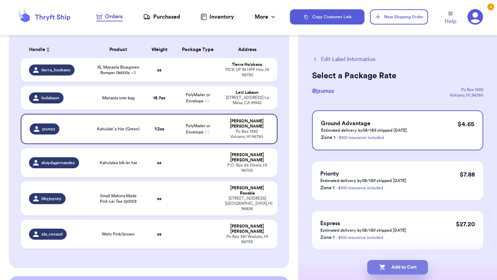
click at [368, 267] on button "Add to Cart" at bounding box center [397, 267] width 61 height 14
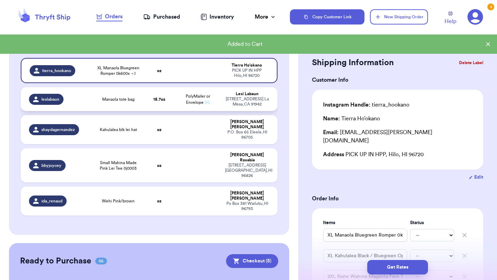
click at [126, 102] on td "Manaola tote bag" at bounding box center [117, 99] width 51 height 24
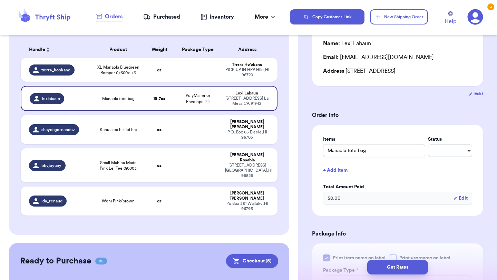
scroll to position [124, 0]
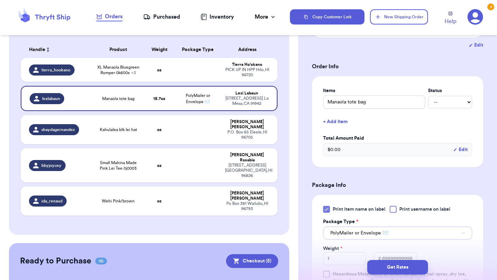
click at [351, 236] on span "PolyMailer or Envelope ✉️" at bounding box center [359, 233] width 58 height 7
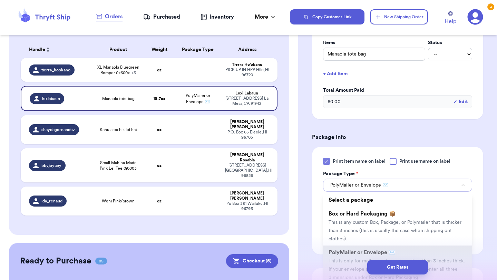
scroll to position [190, 0]
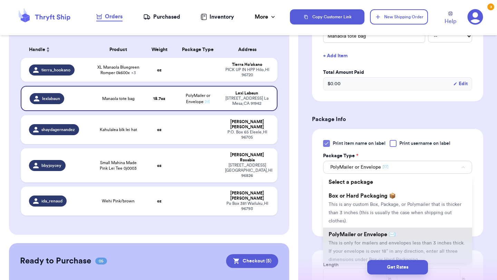
click at [351, 236] on span "PolyMailer or Envelope ✉️" at bounding box center [361, 235] width 67 height 6
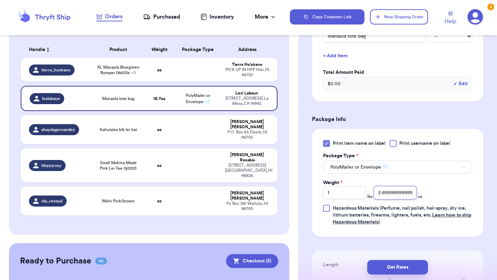
click at [397, 192] on input "2.6999999999999993" at bounding box center [395, 192] width 43 height 13
click at [424, 196] on div "Print item name on label Print username on label Package Type * PolyMailer or E…" at bounding box center [397, 183] width 149 height 86
click at [385, 263] on button "Get Rates" at bounding box center [397, 267] width 61 height 14
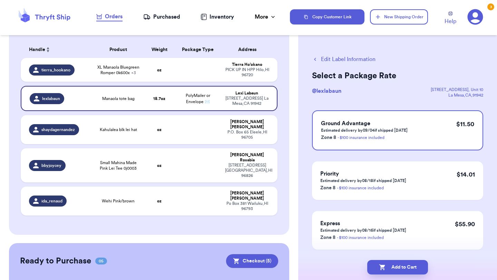
click at [385, 263] on button "Add to Cart" at bounding box center [397, 267] width 61 height 14
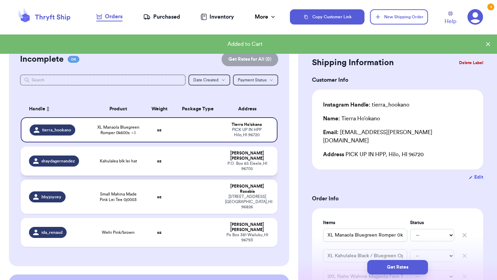
click at [200, 162] on td at bounding box center [198, 161] width 46 height 29
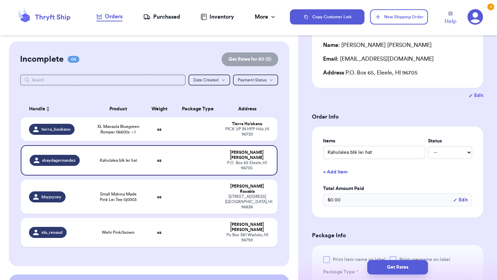
scroll to position [160, 0]
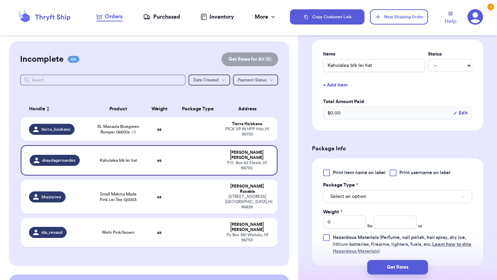
click at [347, 174] on span "Print item name on label" at bounding box center [358, 172] width 53 height 7
click at [0, 0] on input "Print item name on label" at bounding box center [0, 0] width 0 height 0
click at [347, 199] on span "Select an option" at bounding box center [348, 196] width 36 height 7
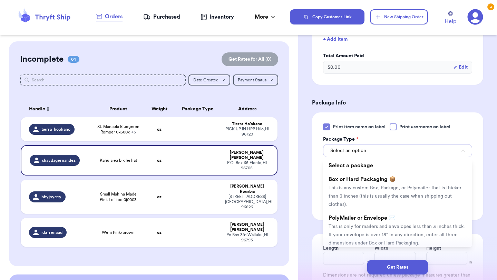
scroll to position [213, 0]
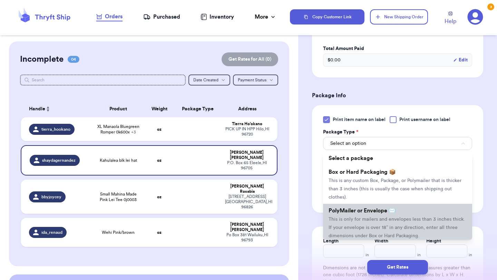
click at [347, 212] on span "PolyMailer or Envelope ✉️" at bounding box center [361, 211] width 67 height 6
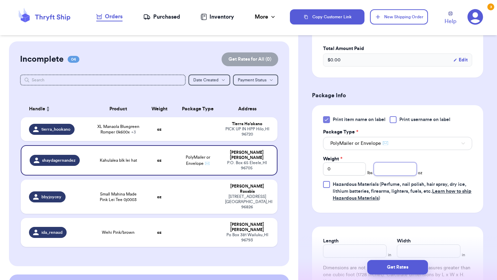
click at [381, 170] on input "number" at bounding box center [395, 168] width 43 height 13
click at [409, 266] on button "Get Rates" at bounding box center [397, 267] width 61 height 14
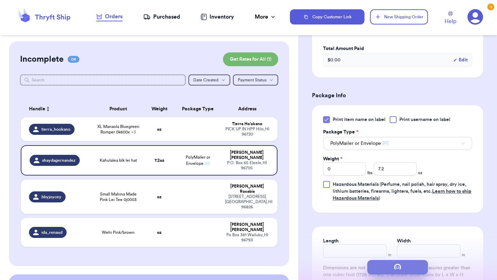
scroll to position [0, 0]
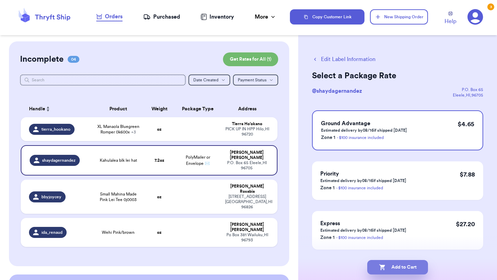
click at [401, 268] on button "Add to Cart" at bounding box center [397, 267] width 61 height 14
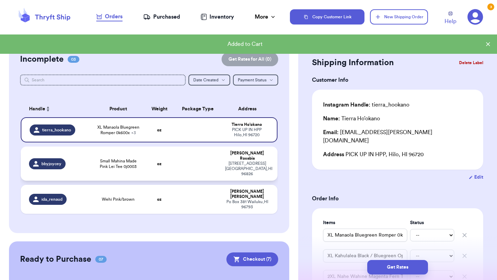
click at [166, 157] on td "oz" at bounding box center [159, 164] width 31 height 34
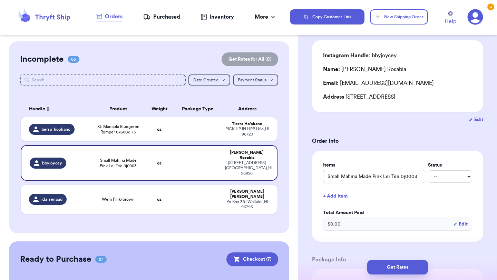
scroll to position [81, 0]
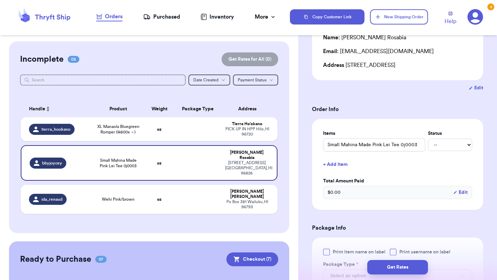
click at [341, 253] on span "Print item name on label" at bounding box center [358, 252] width 53 height 7
click at [0, 0] on input "Print item name on label" at bounding box center [0, 0] width 0 height 0
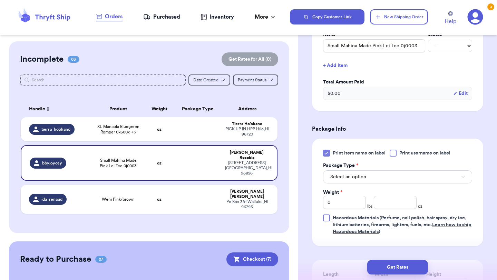
scroll to position [207, 0]
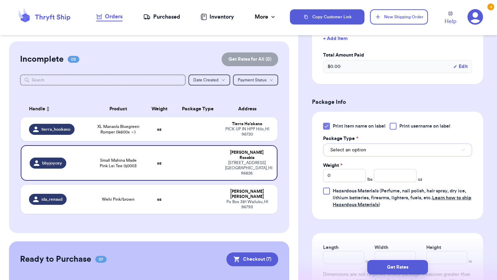
click at [384, 154] on button "Select an option" at bounding box center [397, 149] width 149 height 13
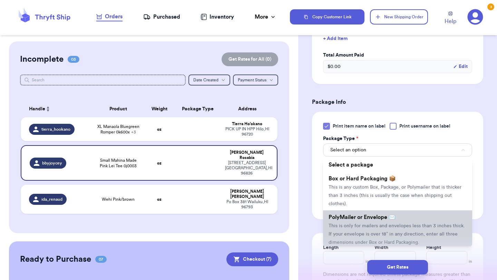
click at [357, 219] on span "PolyMailer or Envelope ✉️" at bounding box center [361, 218] width 67 height 6
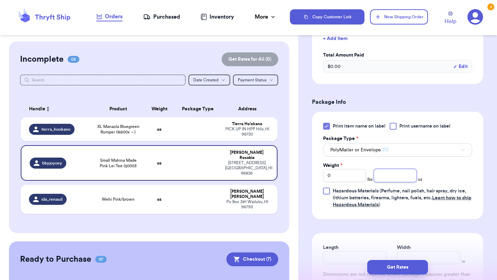
click at [413, 174] on input "number" at bounding box center [395, 175] width 43 height 13
click at [403, 263] on button "Get Rates" at bounding box center [397, 267] width 61 height 14
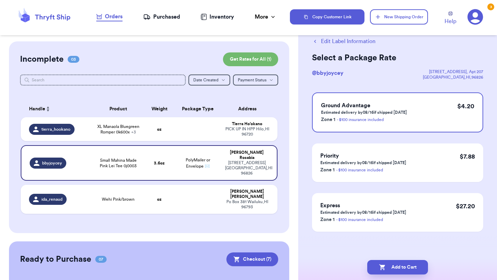
scroll to position [0, 0]
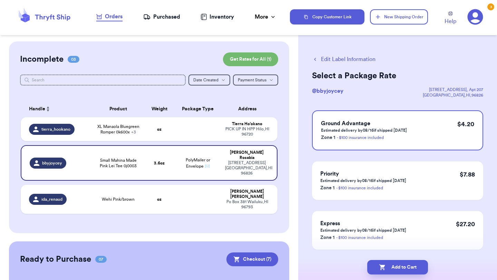
click at [403, 263] on button "Add to Cart" at bounding box center [397, 267] width 61 height 14
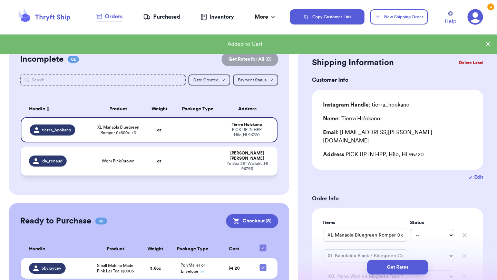
click at [221, 149] on td "Ida [STREET_ADDRESS]" at bounding box center [249, 161] width 57 height 29
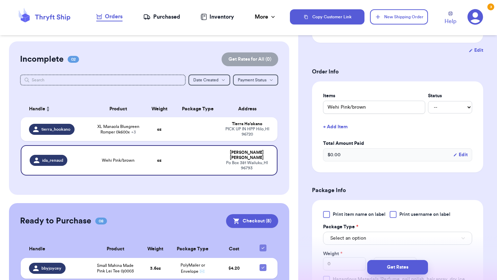
click at [331, 212] on label "Print item name on label" at bounding box center [354, 214] width 62 height 7
click at [0, 0] on input "Print item name on label" at bounding box center [0, 0] width 0 height 0
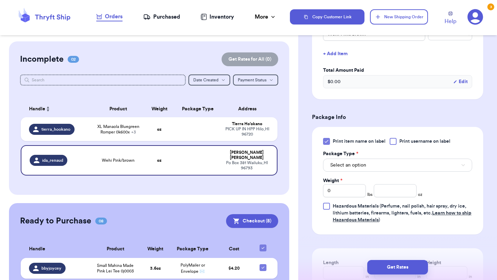
scroll to position [207, 0]
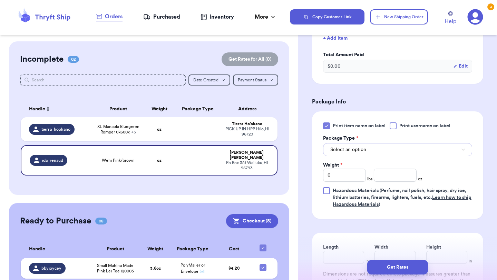
click at [366, 147] on button "Select an option" at bounding box center [397, 149] width 149 height 13
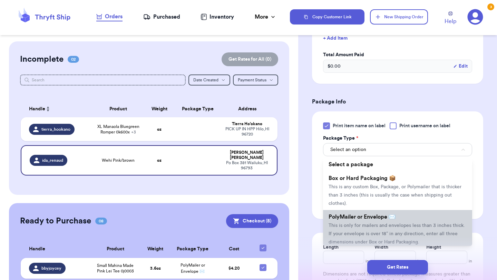
click at [354, 228] on span "This is only for mailers and envelopes less than 3 inches thick. If your envelo…" at bounding box center [396, 233] width 136 height 21
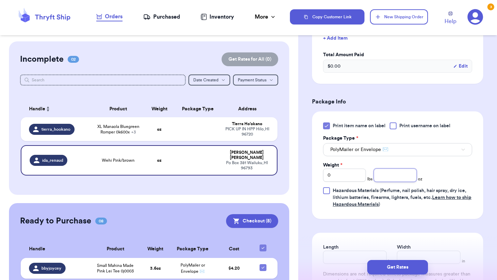
click at [394, 177] on input "number" at bounding box center [395, 175] width 43 height 13
click at [393, 273] on button "Get Rates" at bounding box center [397, 267] width 61 height 14
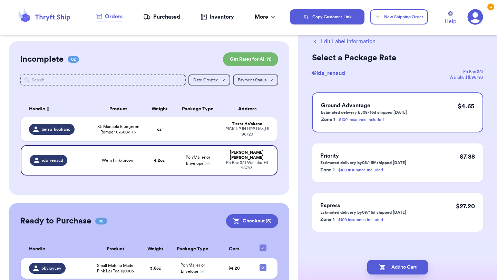
scroll to position [0, 0]
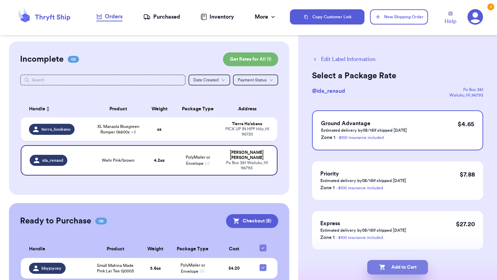
click at [395, 266] on button "Add to Cart" at bounding box center [397, 267] width 61 height 14
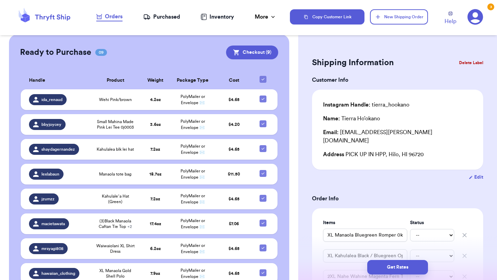
scroll to position [67, 0]
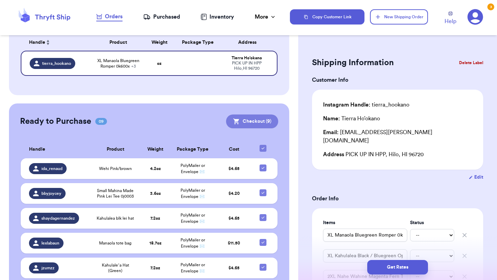
click at [239, 125] on icon at bounding box center [236, 121] width 7 height 7
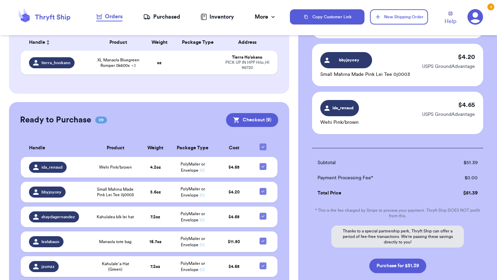
scroll to position [419, 0]
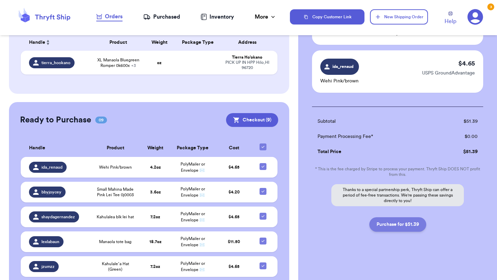
click at [395, 223] on button "Purchase for $51.39" at bounding box center [397, 224] width 57 height 14
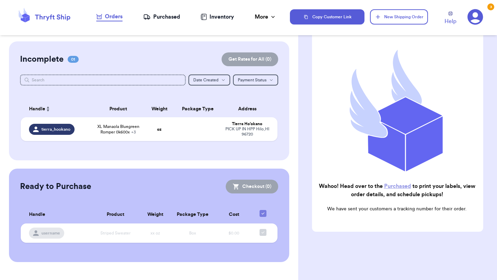
scroll to position [0, 0]
click at [167, 14] on div "Purchased" at bounding box center [161, 17] width 37 height 8
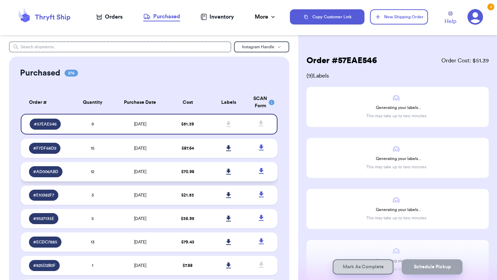
click at [230, 170] on icon at bounding box center [228, 172] width 5 height 6
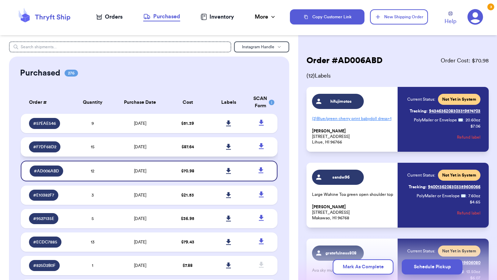
click at [229, 147] on icon at bounding box center [228, 147] width 5 height 6
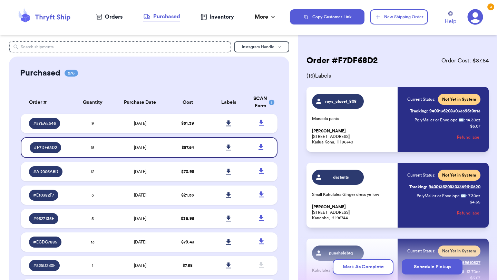
click at [428, 29] on header "Orders Purchased Inventory More Stats Completed Orders Copy Customer Link New S…" at bounding box center [248, 17] width 497 height 35
click at [229, 122] on icon at bounding box center [228, 123] width 5 height 6
